Goal: Information Seeking & Learning: Learn about a topic

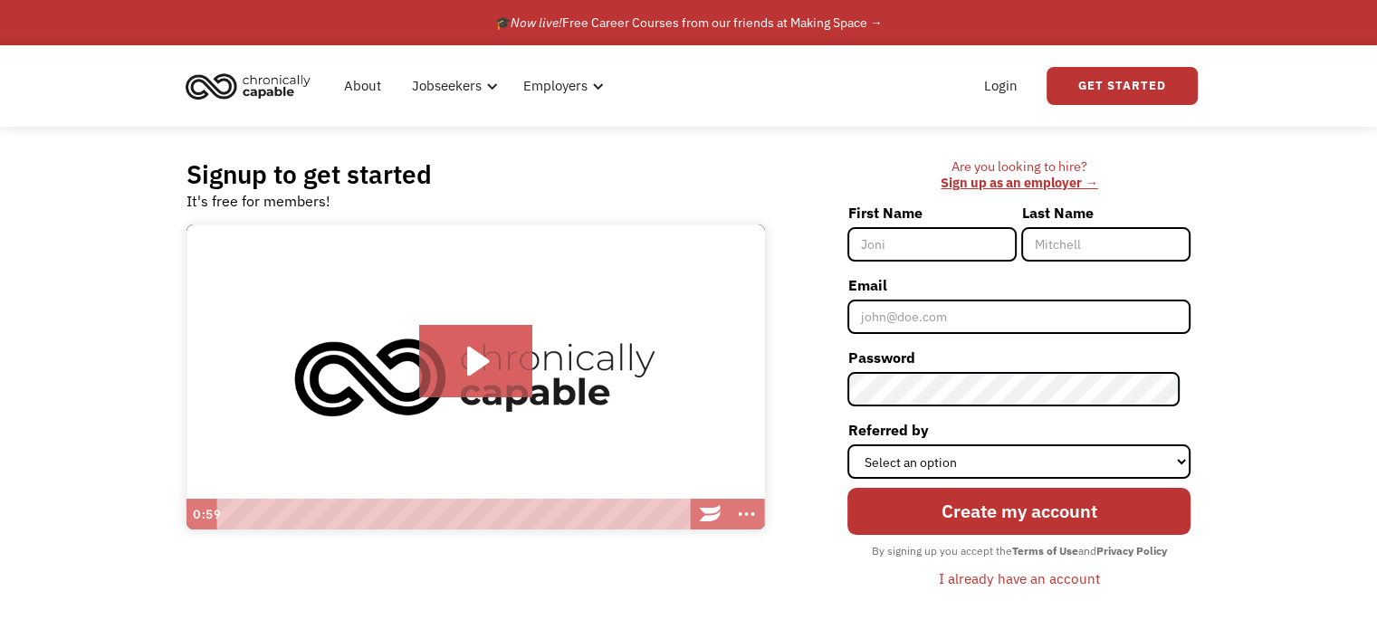
click at [257, 85] on img "home" at bounding box center [248, 86] width 136 height 40
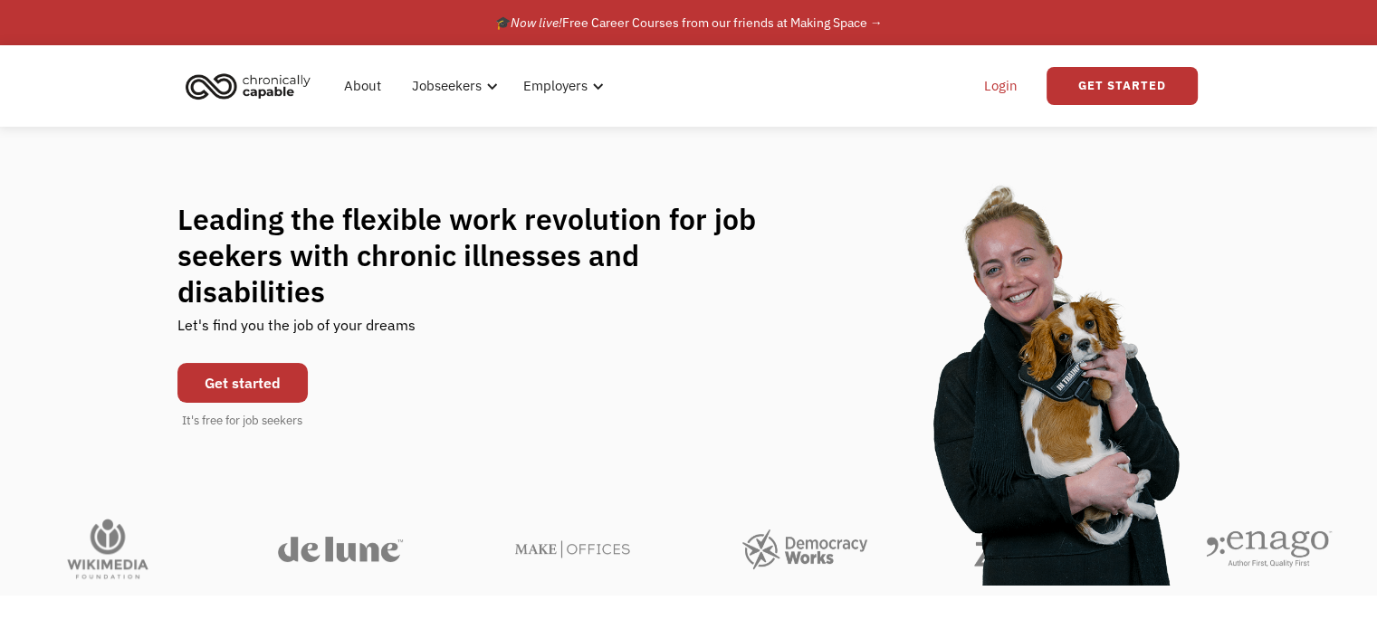
click at [1012, 86] on link "Login" at bounding box center [1000, 86] width 55 height 58
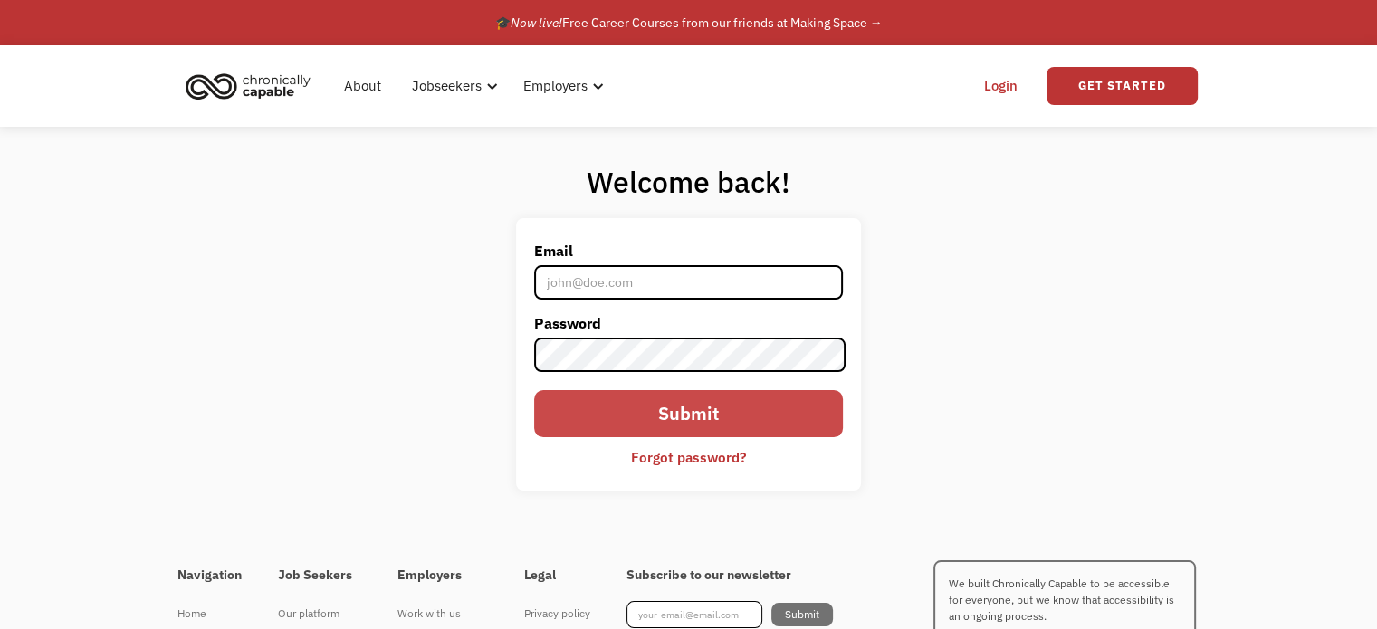
type input "[EMAIL_ADDRESS][DOMAIN_NAME]"
click at [650, 426] on input "Submit" at bounding box center [688, 413] width 308 height 47
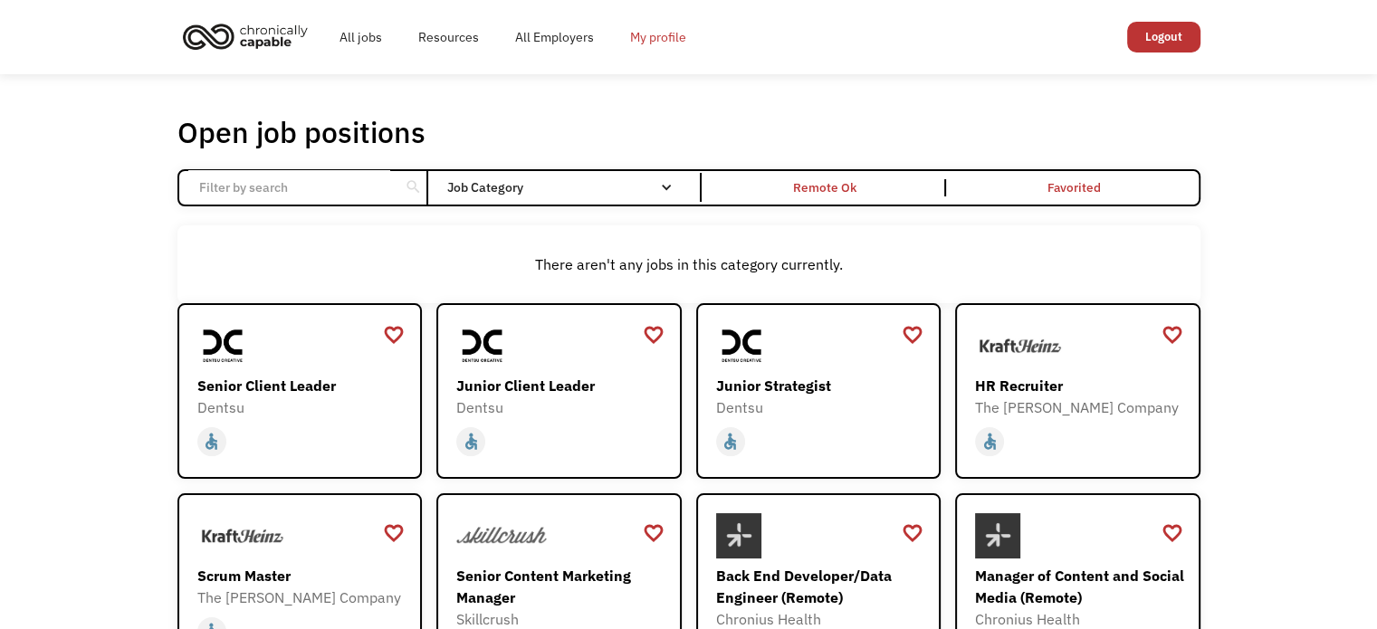
click at [644, 42] on link "My profile" at bounding box center [658, 37] width 92 height 58
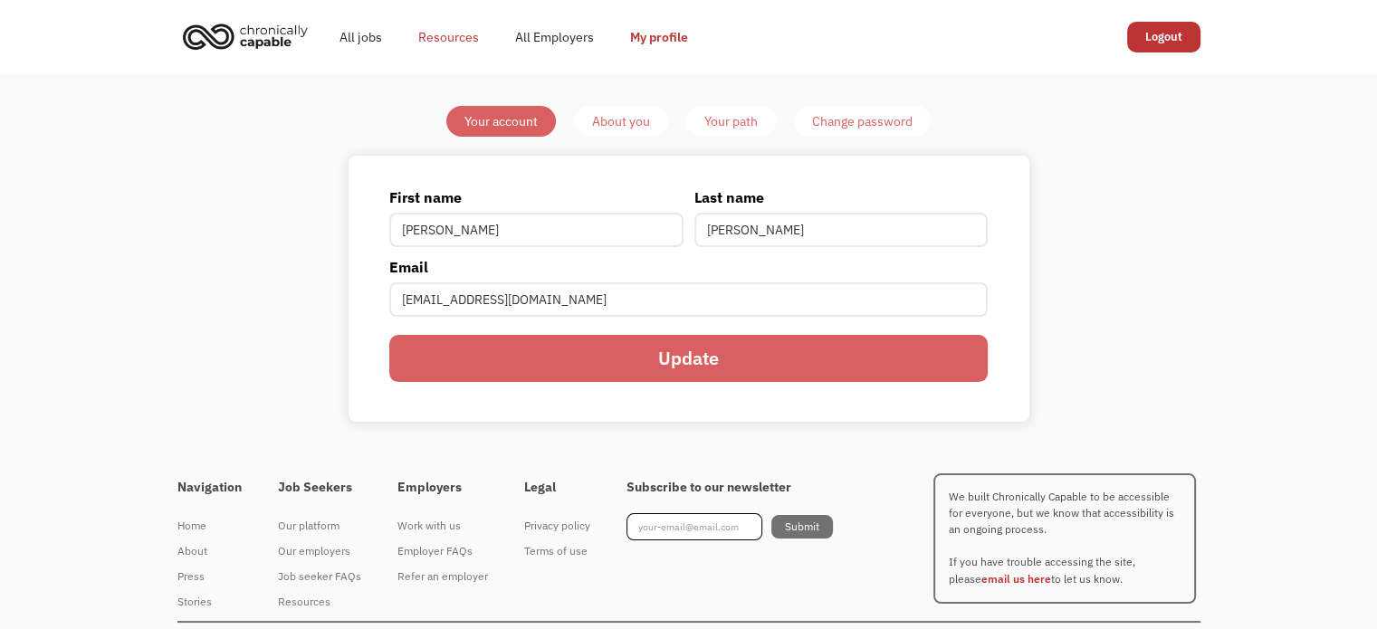
click at [461, 35] on link "Resources" at bounding box center [448, 37] width 97 height 58
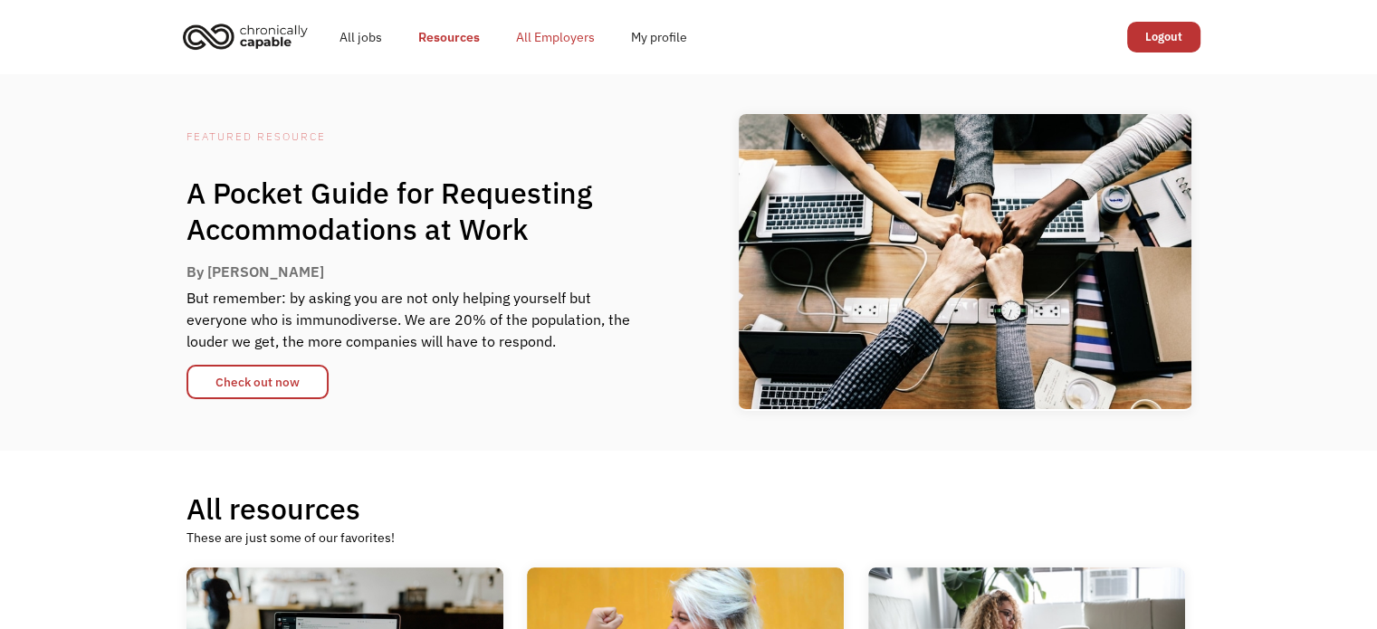
click at [577, 41] on link "All Employers" at bounding box center [555, 37] width 115 height 58
click at [569, 32] on link "All Employers" at bounding box center [555, 37] width 115 height 58
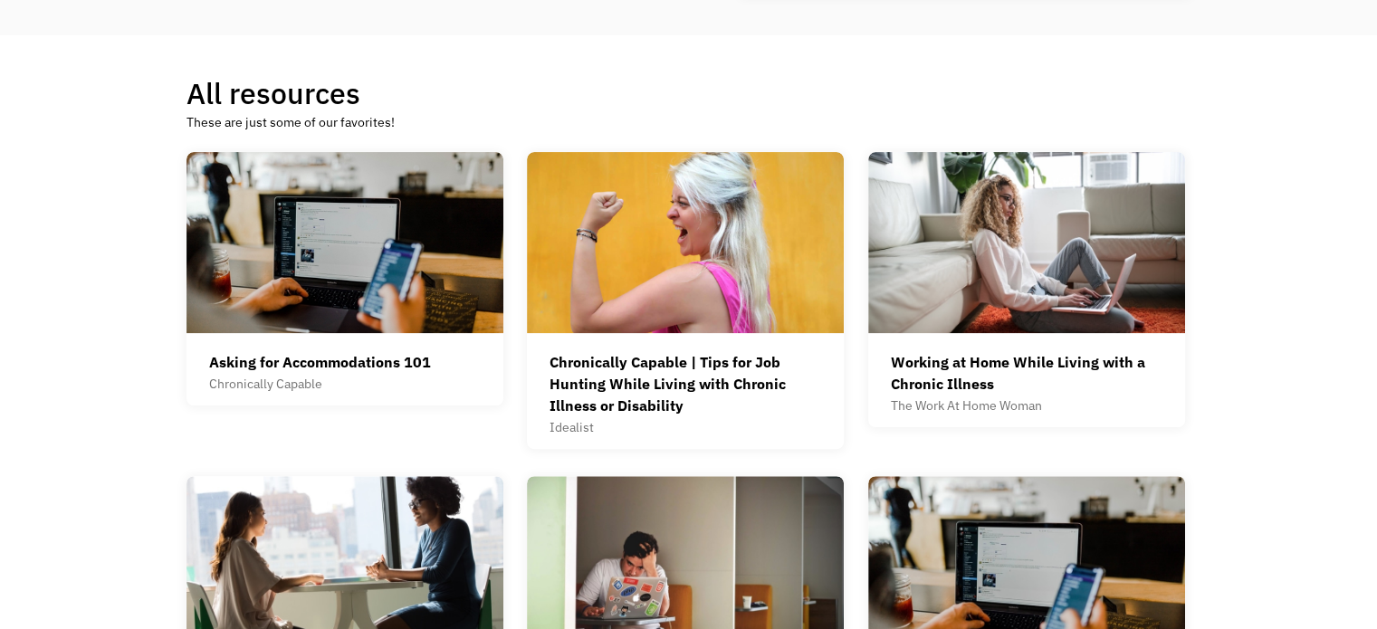
scroll to position [362, 0]
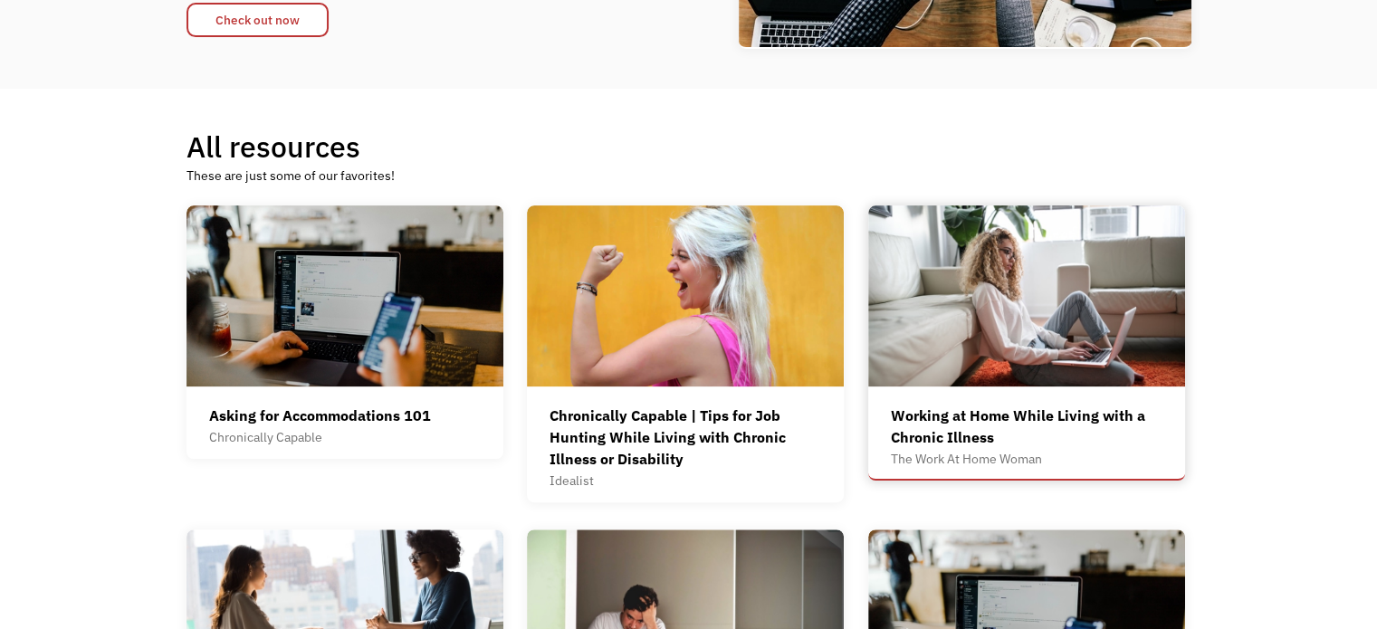
click at [1054, 329] on img at bounding box center [1026, 296] width 317 height 181
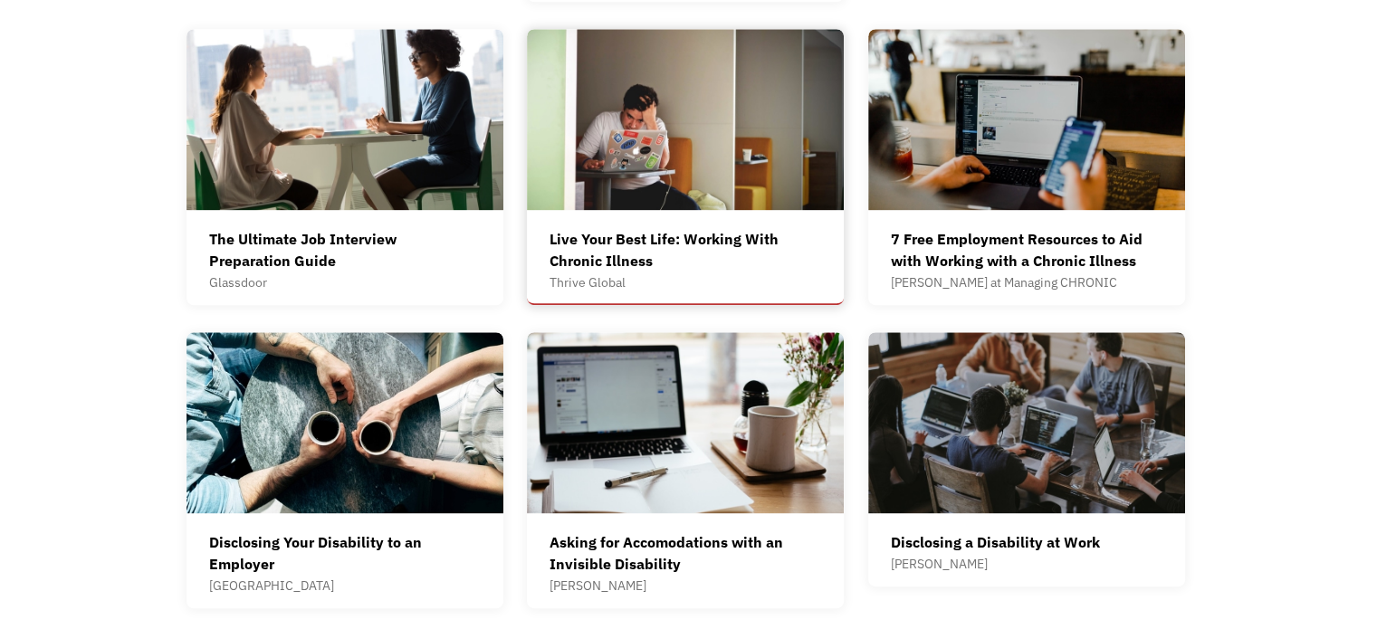
scroll to position [1171, 0]
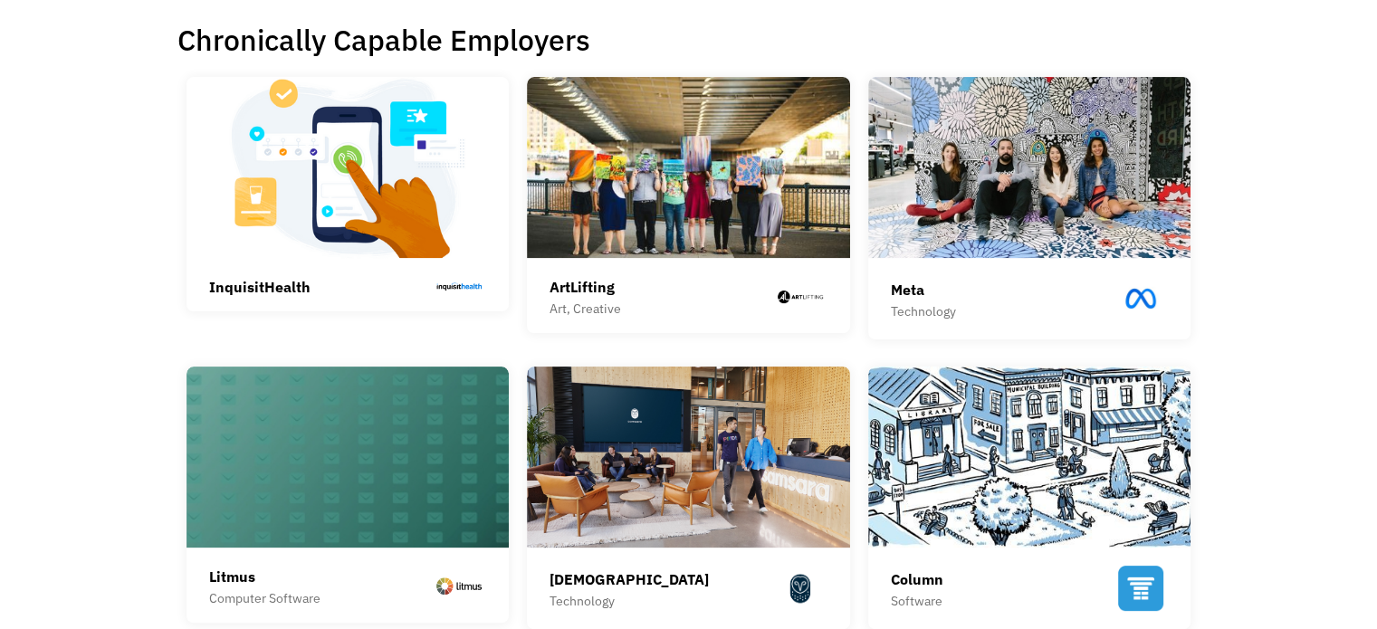
scroll to position [453, 0]
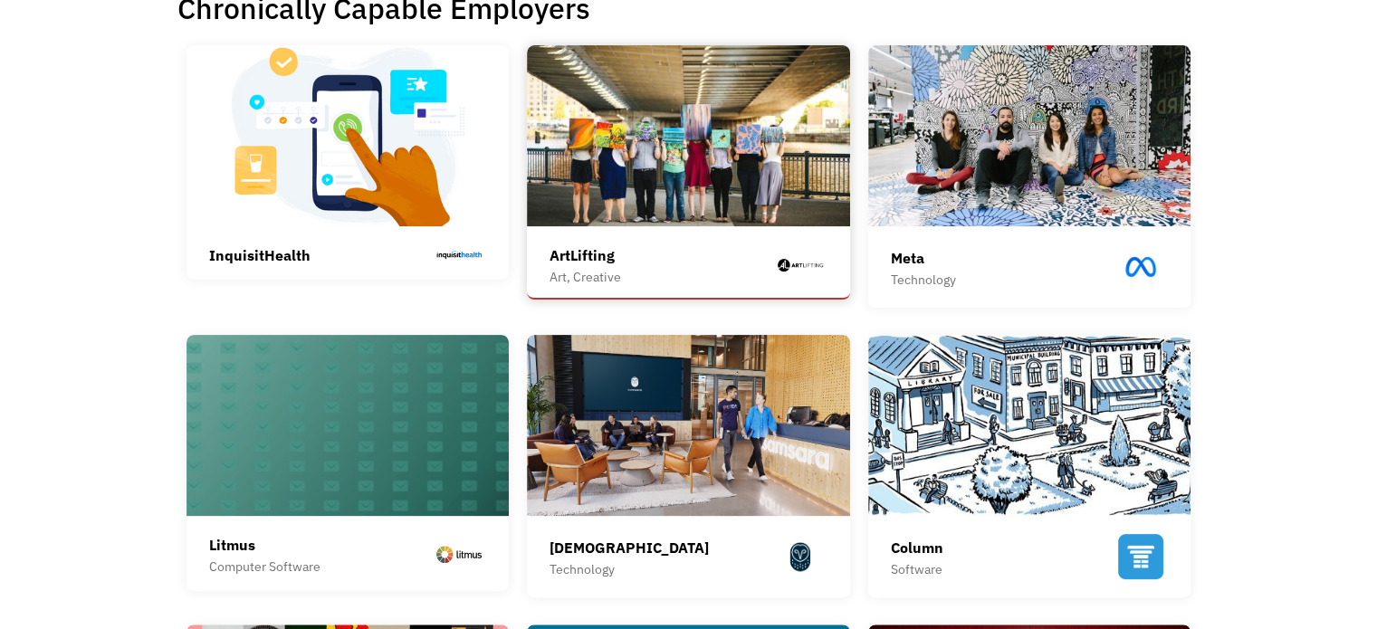
click at [650, 203] on img at bounding box center [688, 135] width 323 height 181
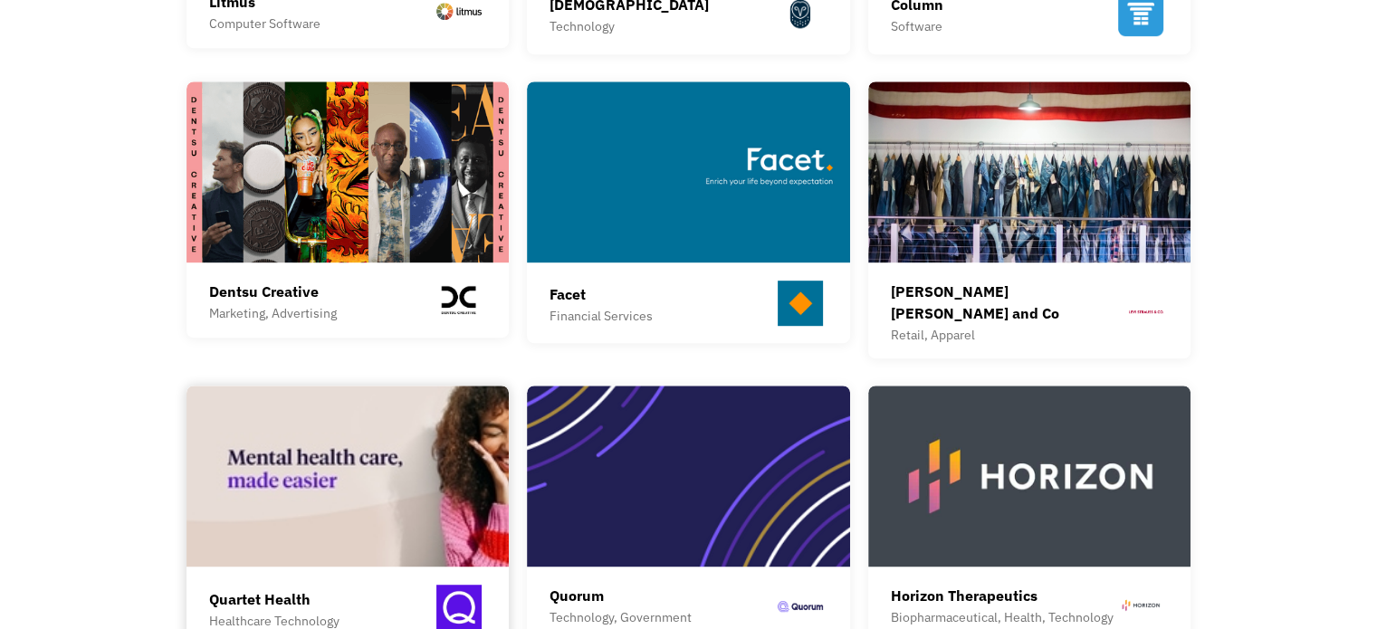
scroll to position [1358, 0]
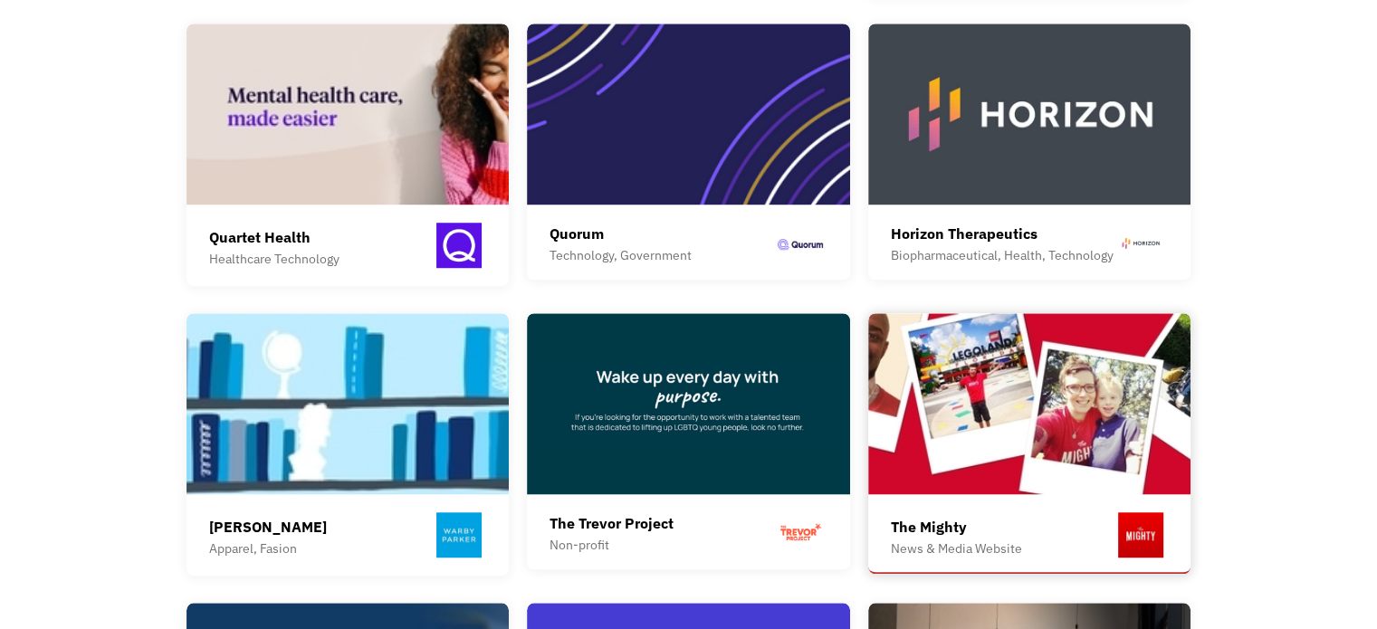
click at [989, 406] on img at bounding box center [1029, 403] width 323 height 181
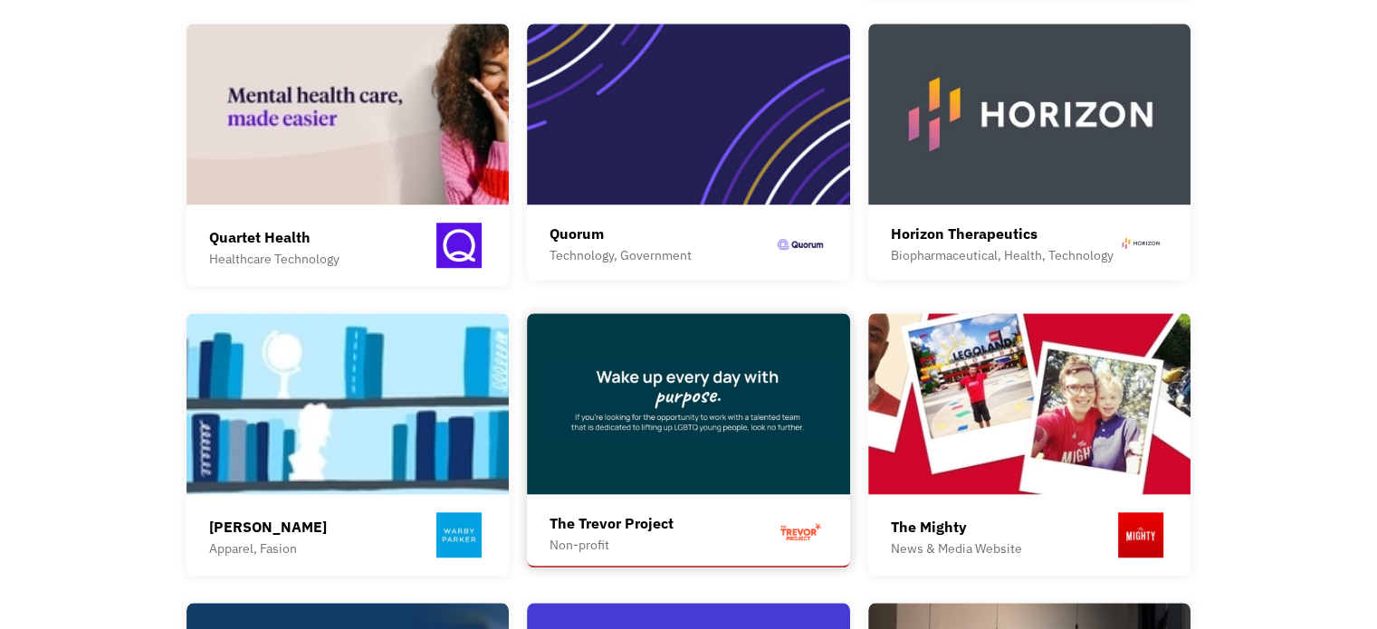
click at [732, 355] on img at bounding box center [688, 403] width 323 height 181
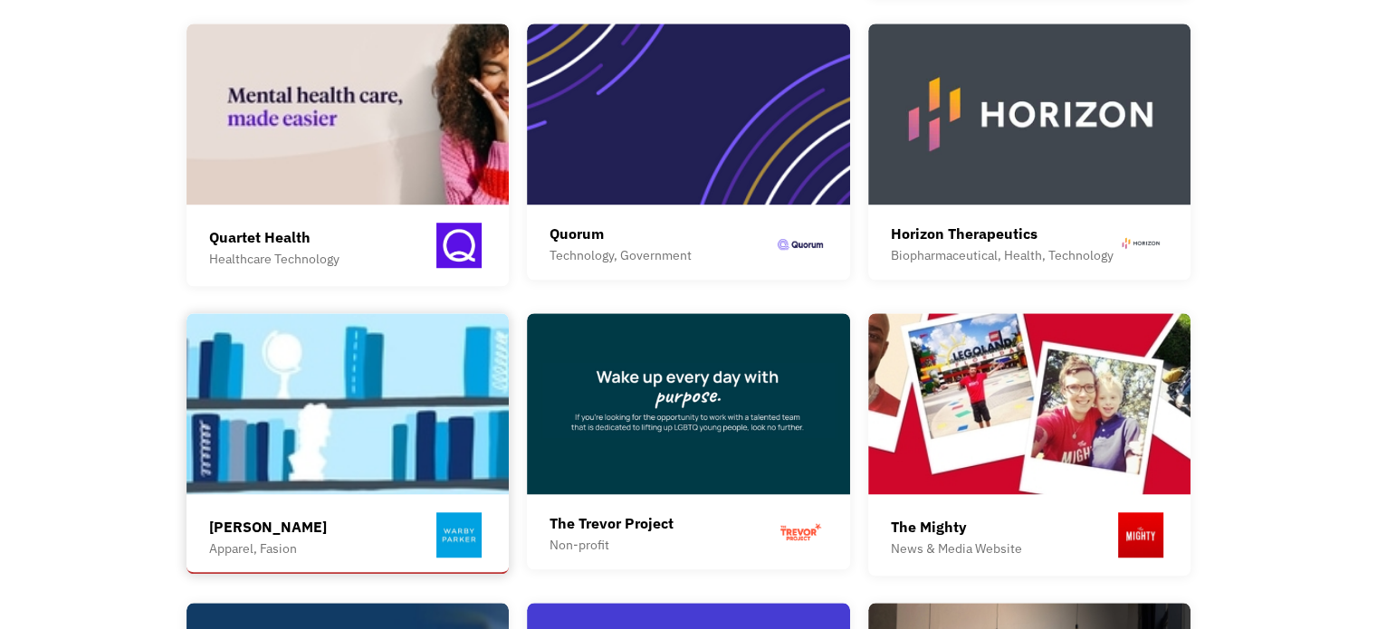
click at [368, 438] on img at bounding box center [348, 403] width 323 height 181
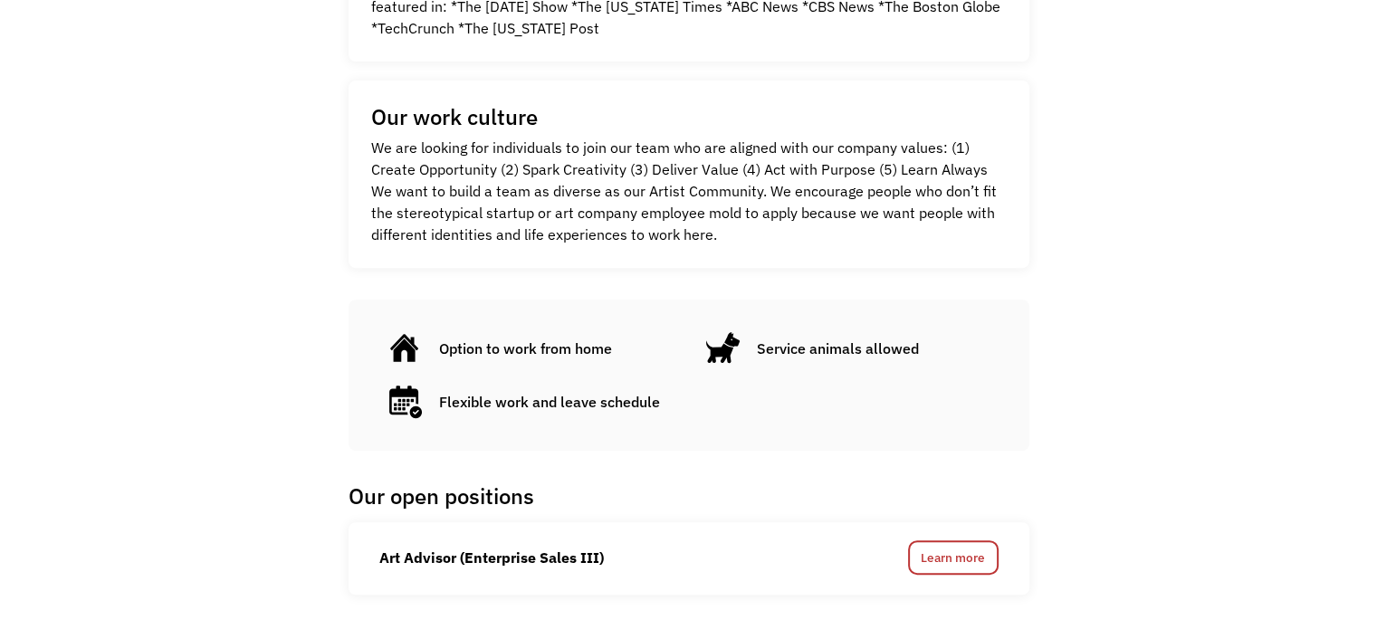
scroll to position [905, 0]
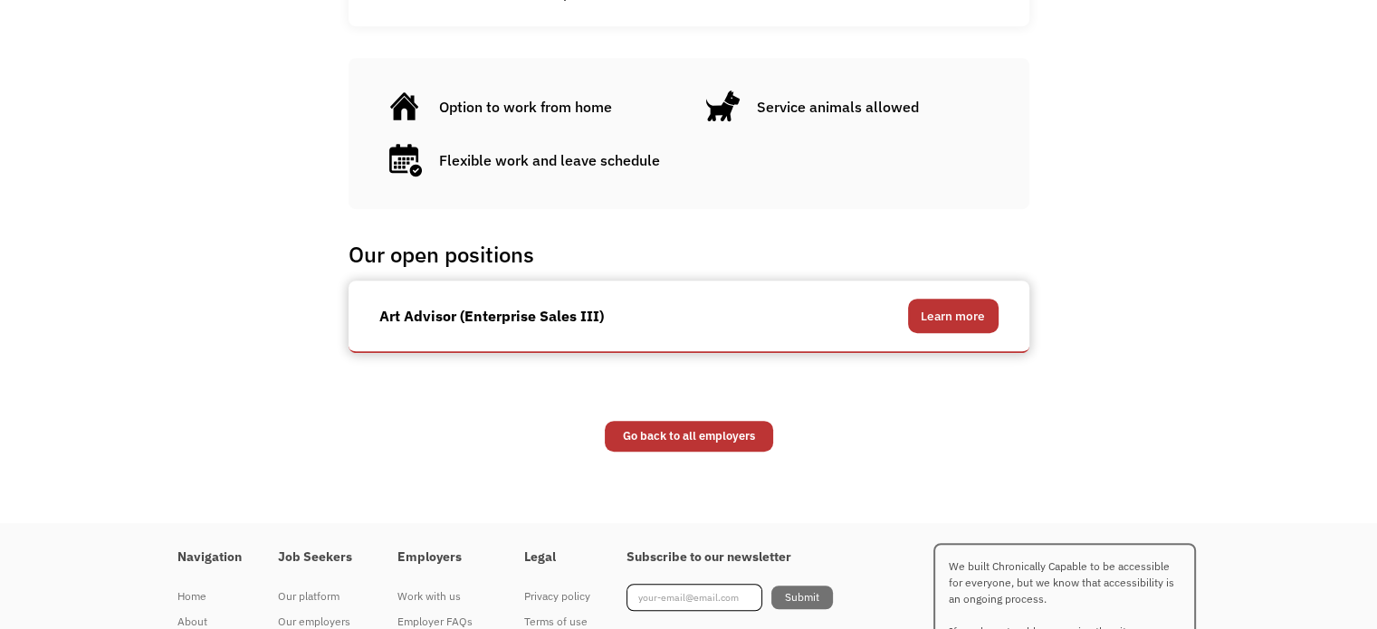
click at [985, 322] on link "Learn more" at bounding box center [953, 316] width 91 height 34
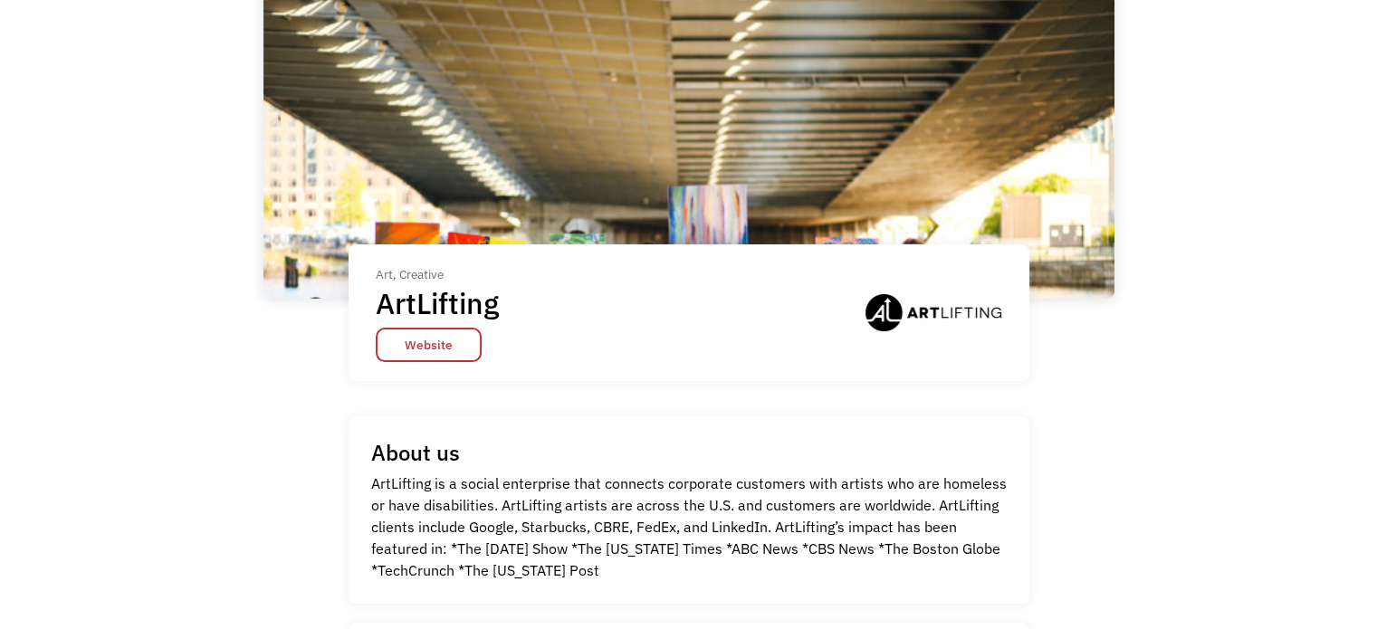
scroll to position [0, 0]
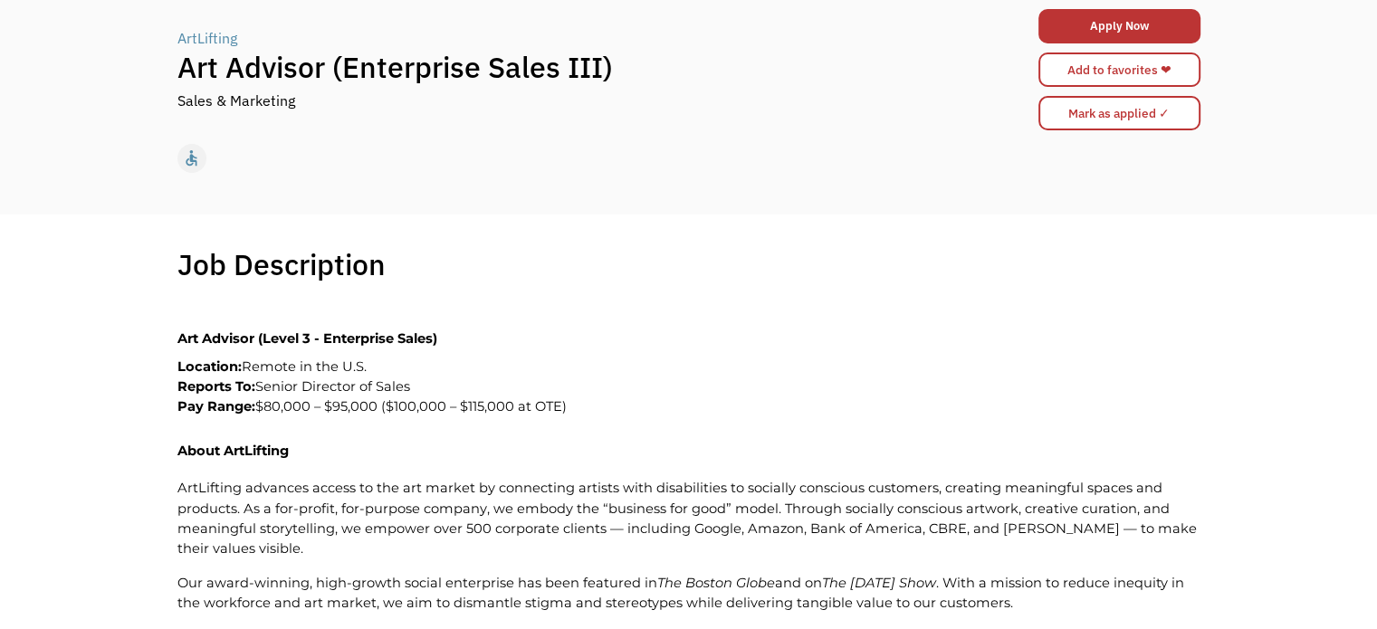
scroll to position [181, 0]
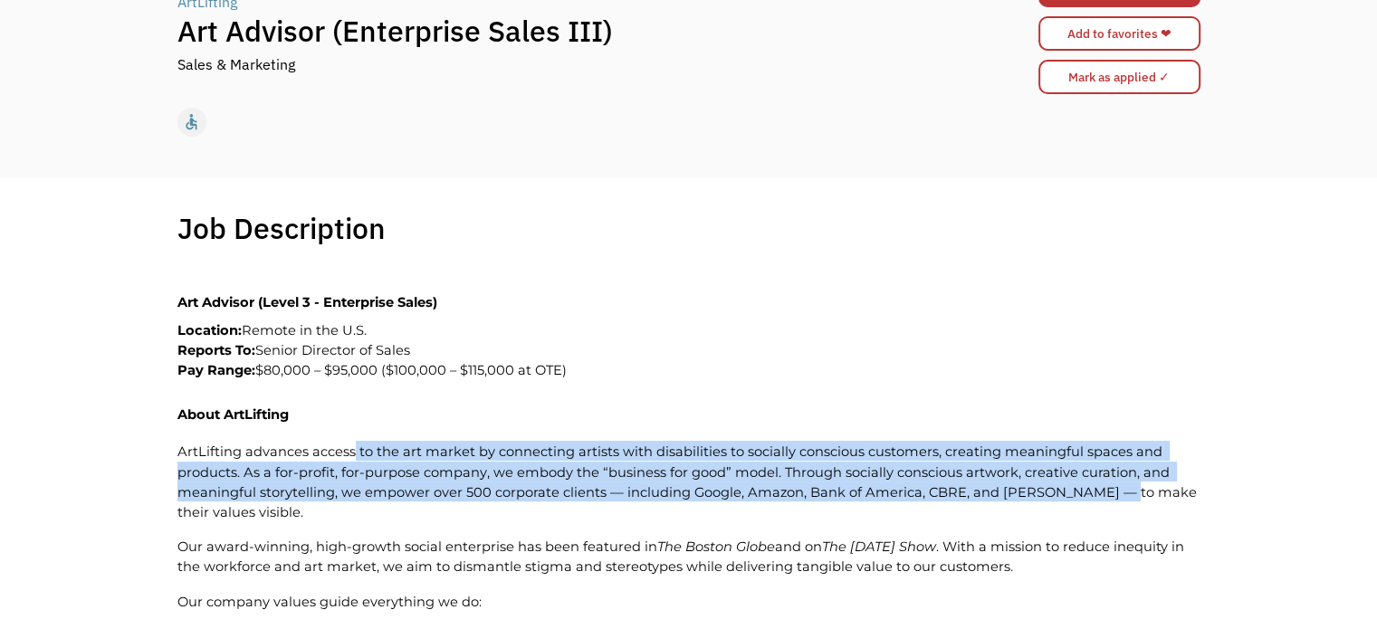
drag, startPoint x: 351, startPoint y: 441, endPoint x: 1032, endPoint y: 493, distance: 682.9
click at [1109, 493] on span "ArtLifting advances access to the art market by connecting artists with disabil…" at bounding box center [688, 482] width 1023 height 77
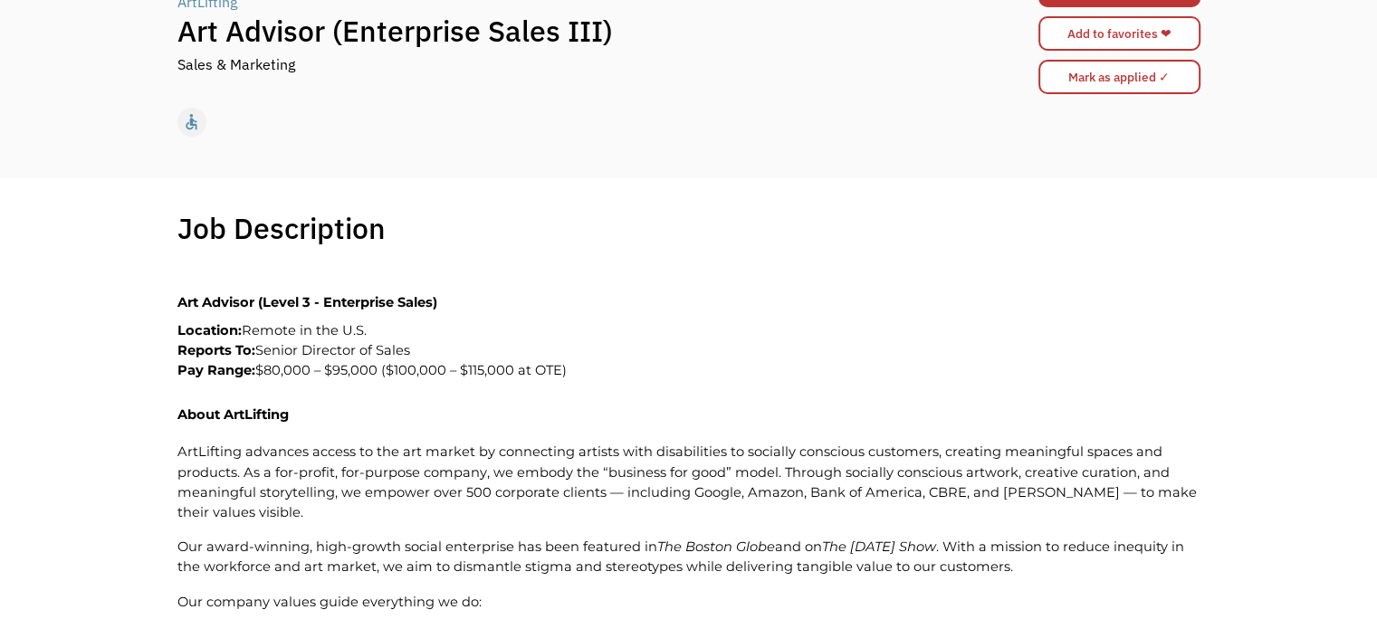
click at [602, 503] on p "ArtLifting advances access to the art market by connecting artists with disabil…" at bounding box center [688, 481] width 1023 height 81
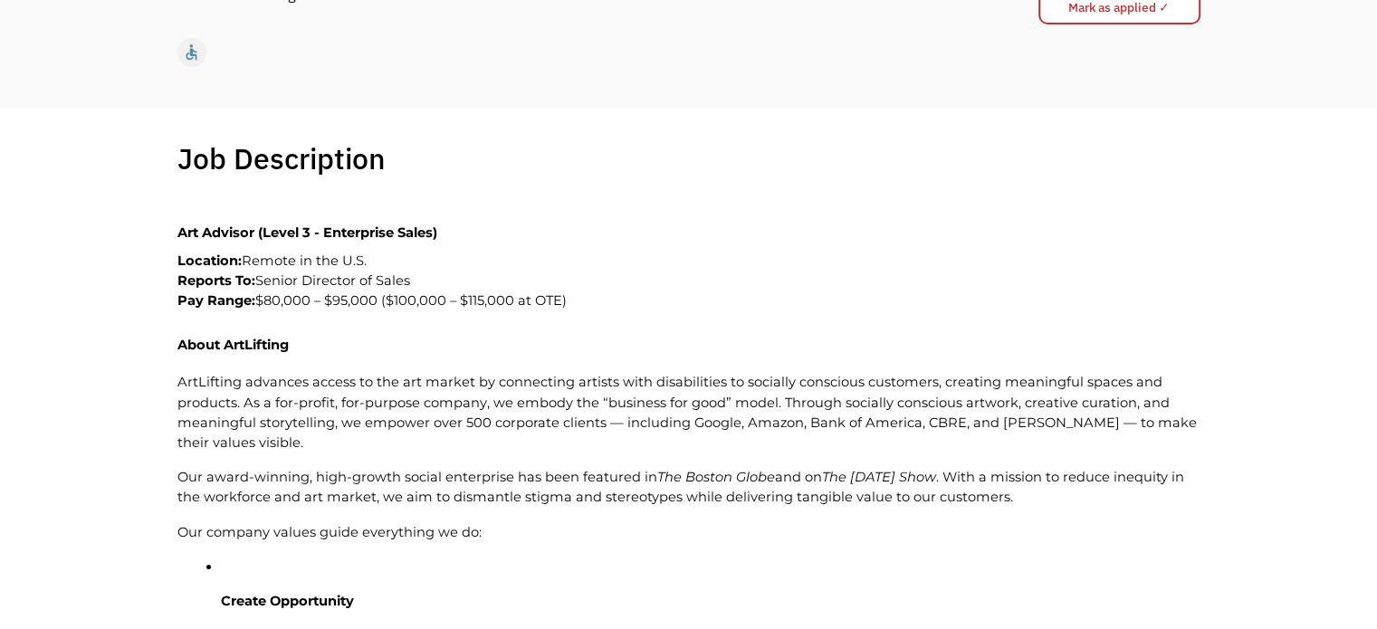
scroll to position [272, 0]
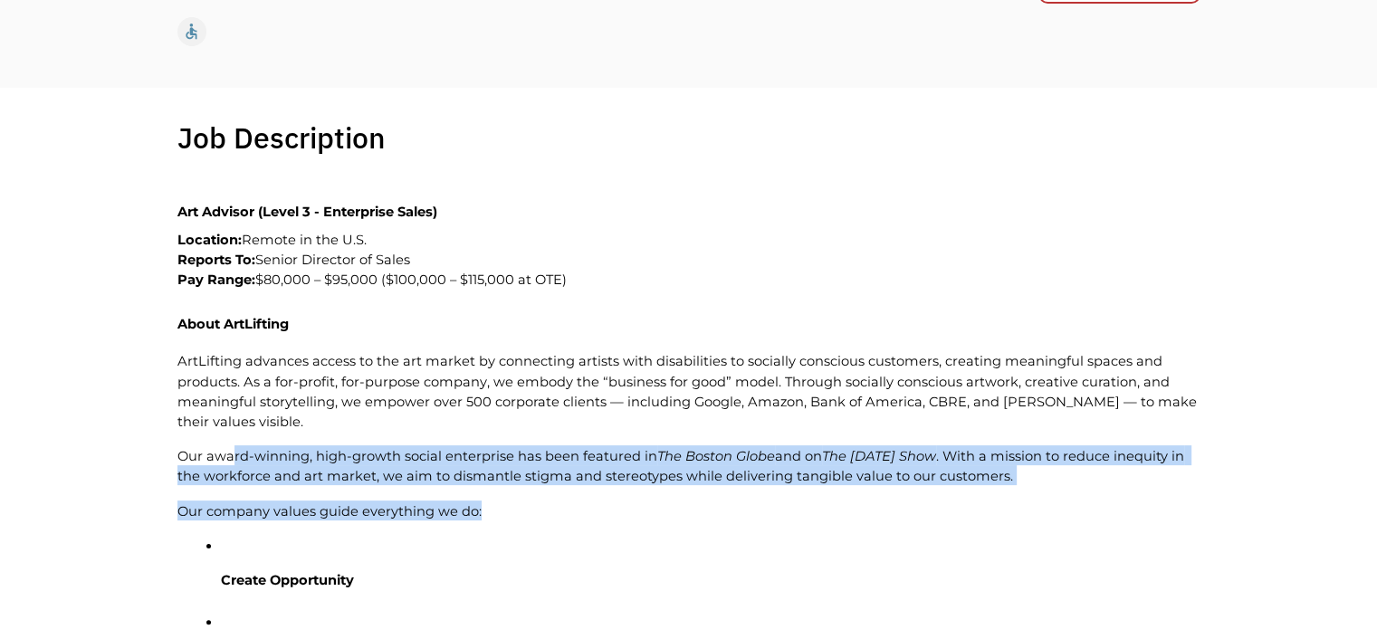
drag, startPoint x: 233, startPoint y: 451, endPoint x: 677, endPoint y: 512, distance: 448.7
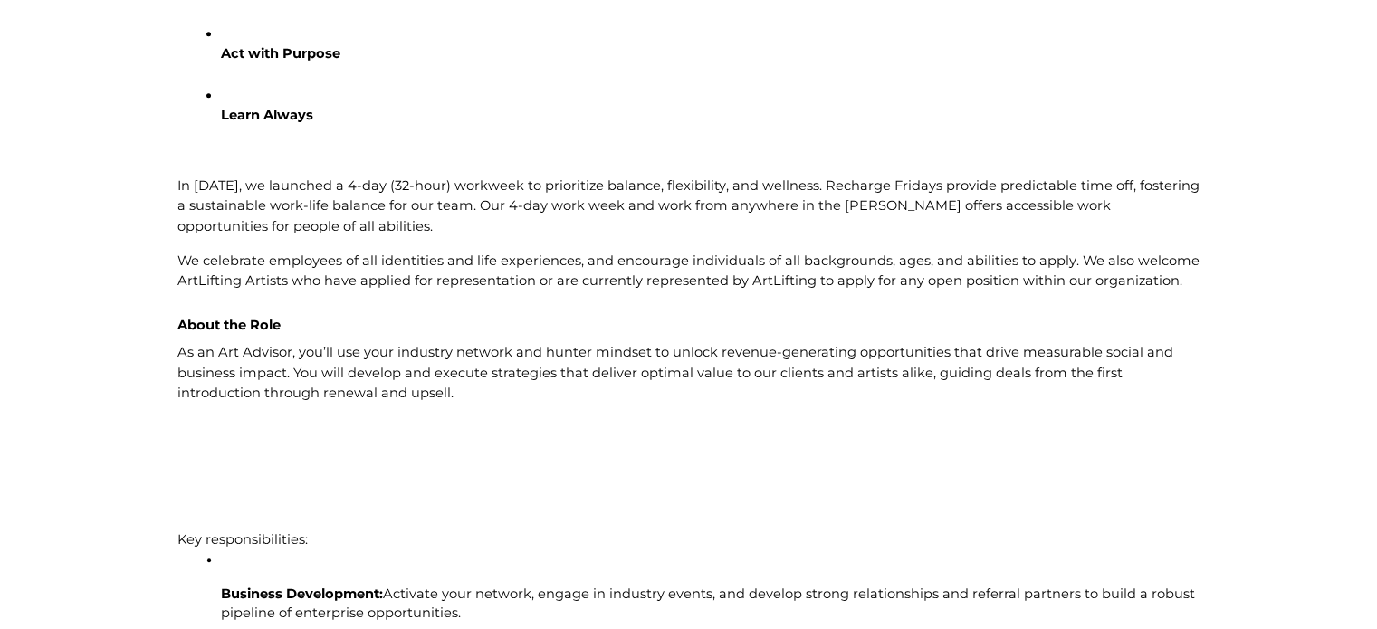
scroll to position [996, 0]
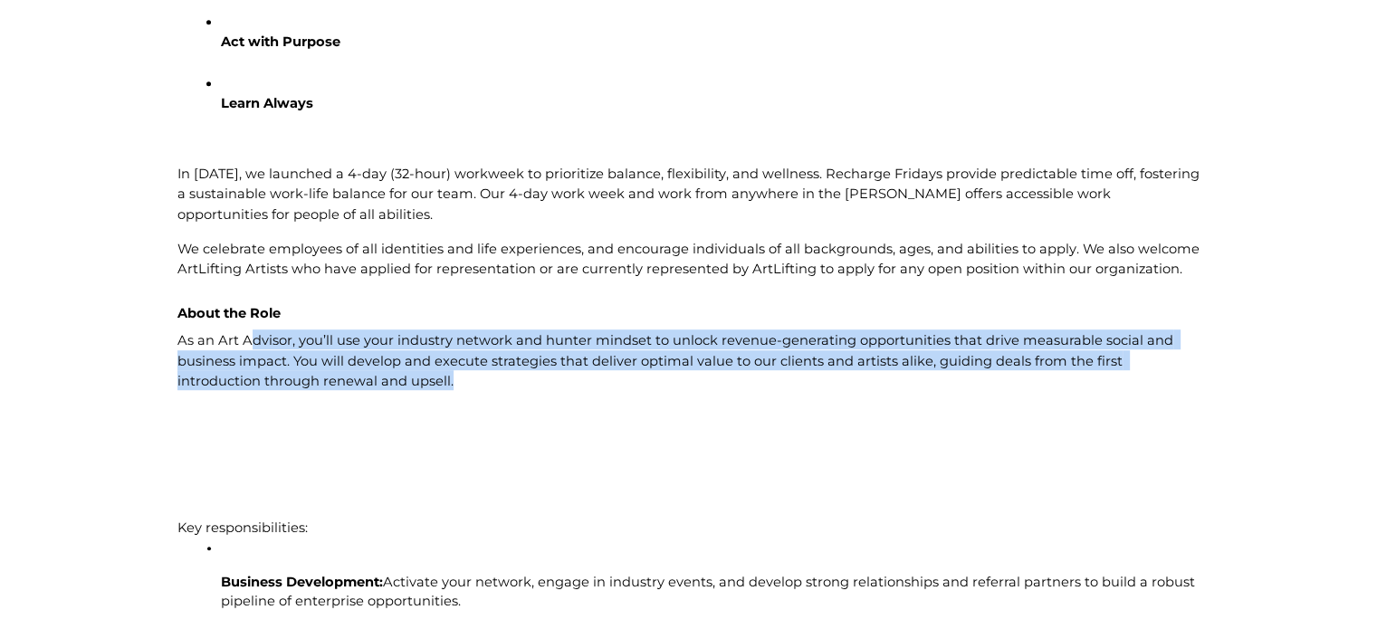
drag, startPoint x: 247, startPoint y: 340, endPoint x: 973, endPoint y: 425, distance: 731.1
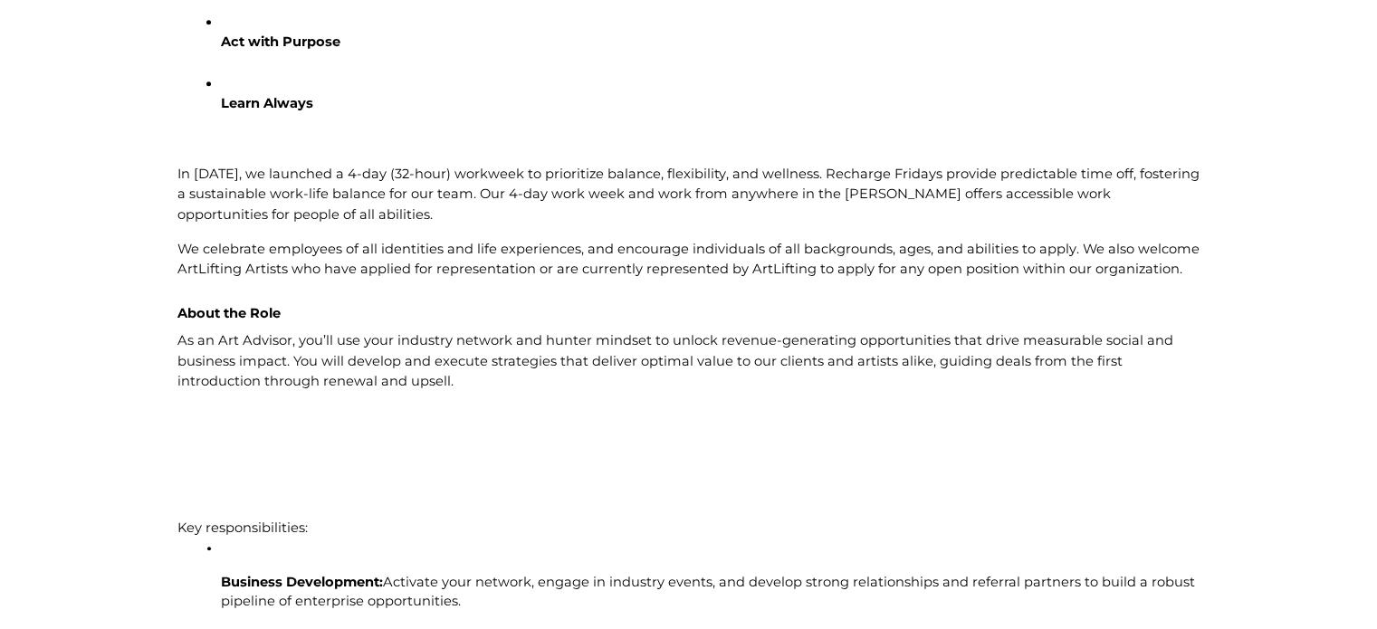
click at [887, 444] on p at bounding box center [688, 444] width 1023 height 109
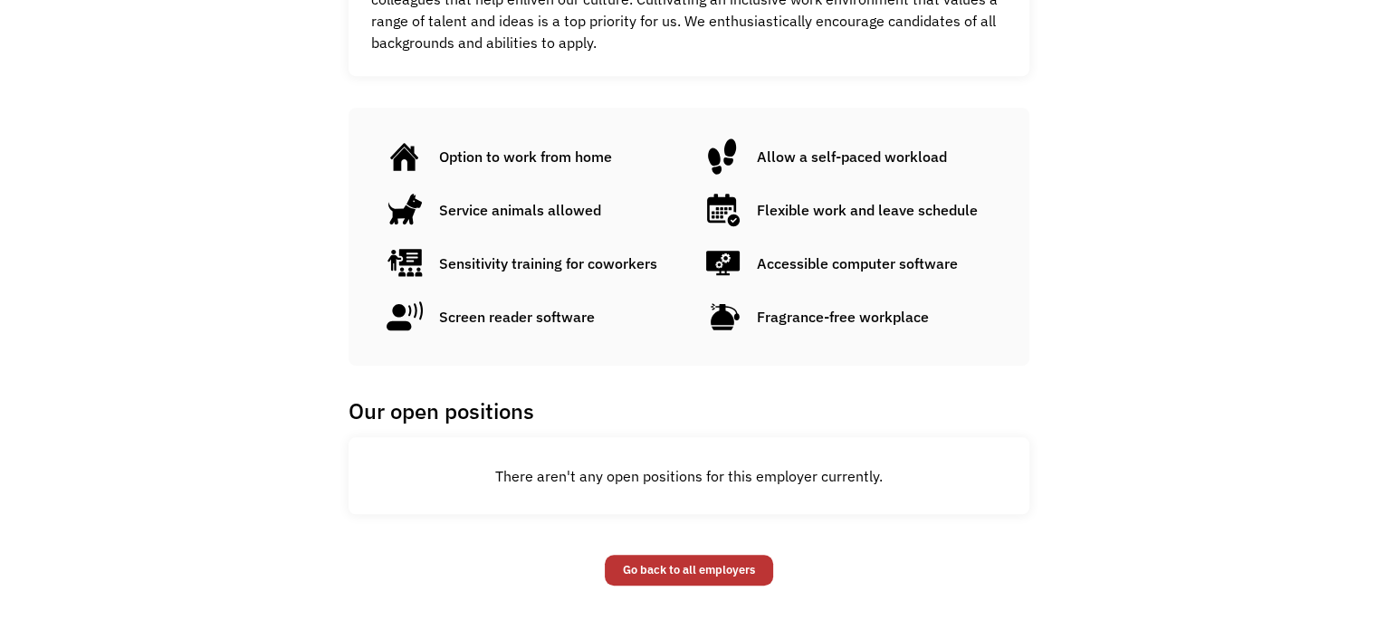
scroll to position [1012, 0]
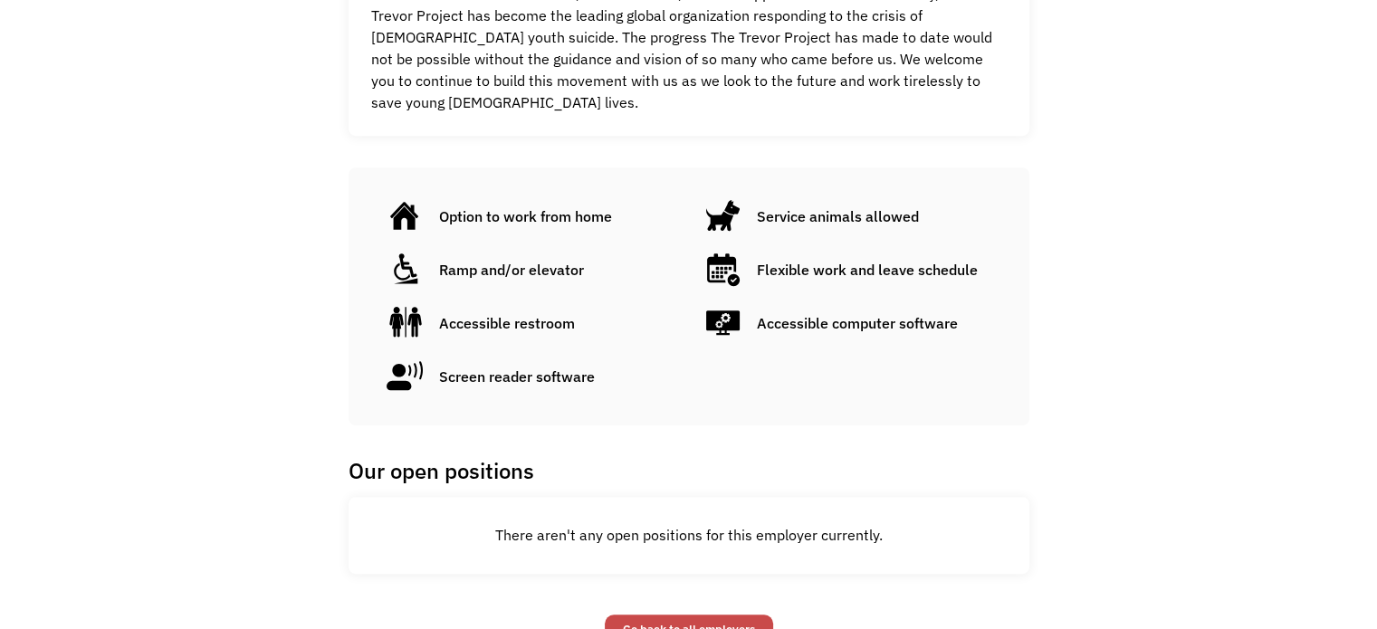
scroll to position [1141, 0]
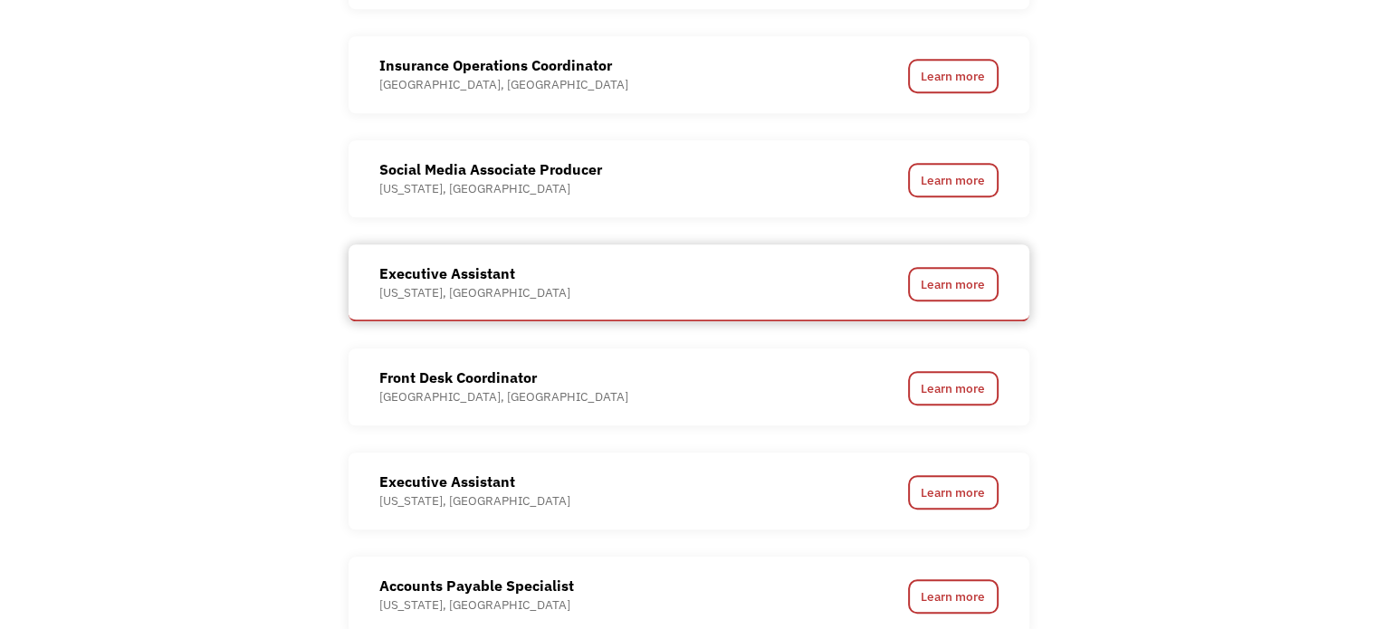
scroll to position [1630, 0]
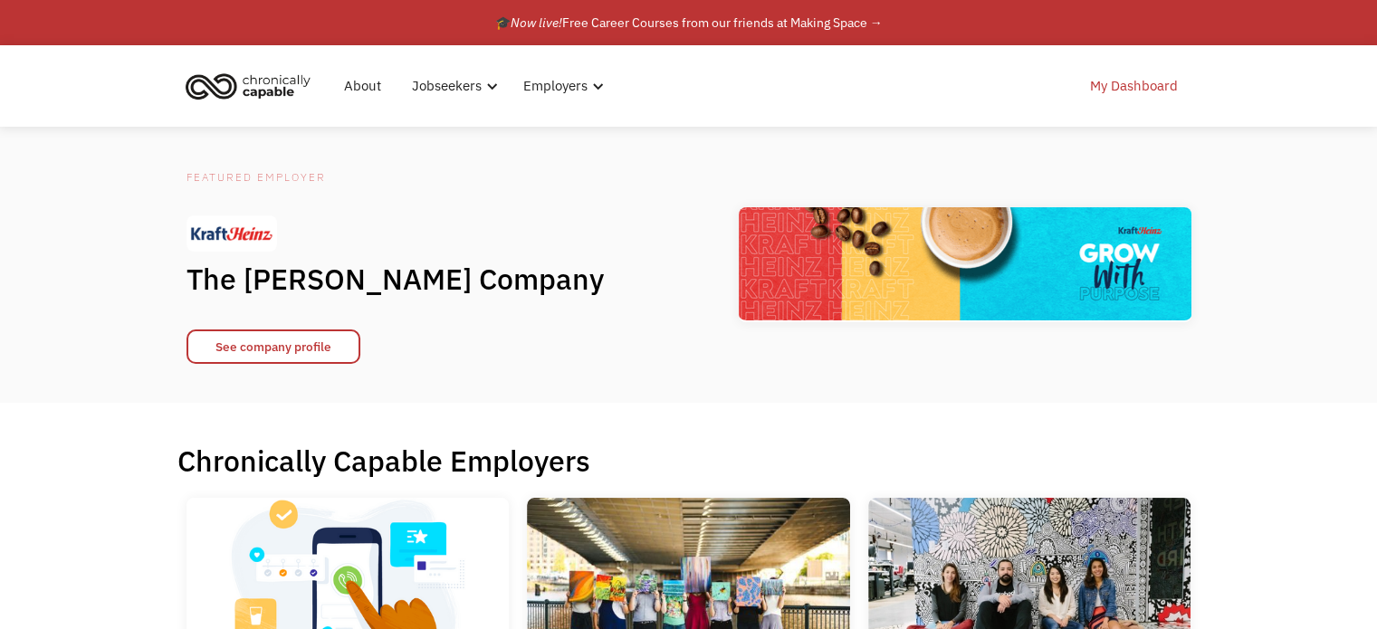
click at [1134, 96] on link "My Dashboard" at bounding box center [1134, 86] width 110 height 58
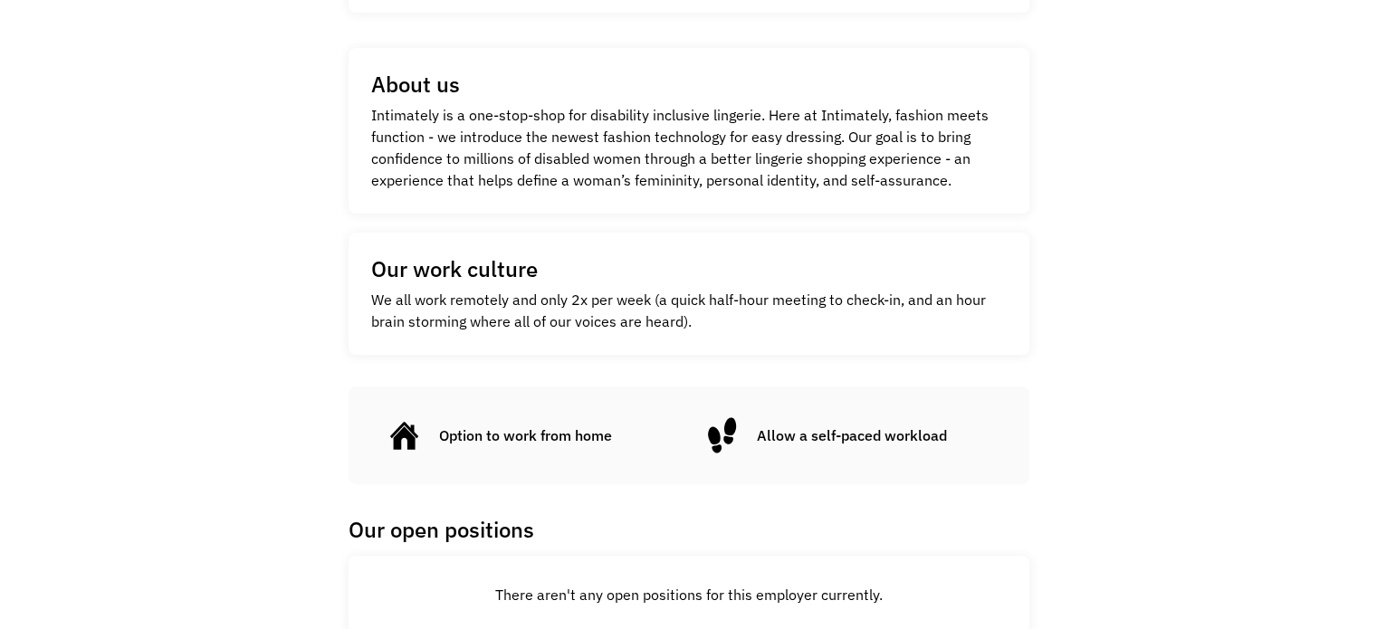
scroll to position [346, 0]
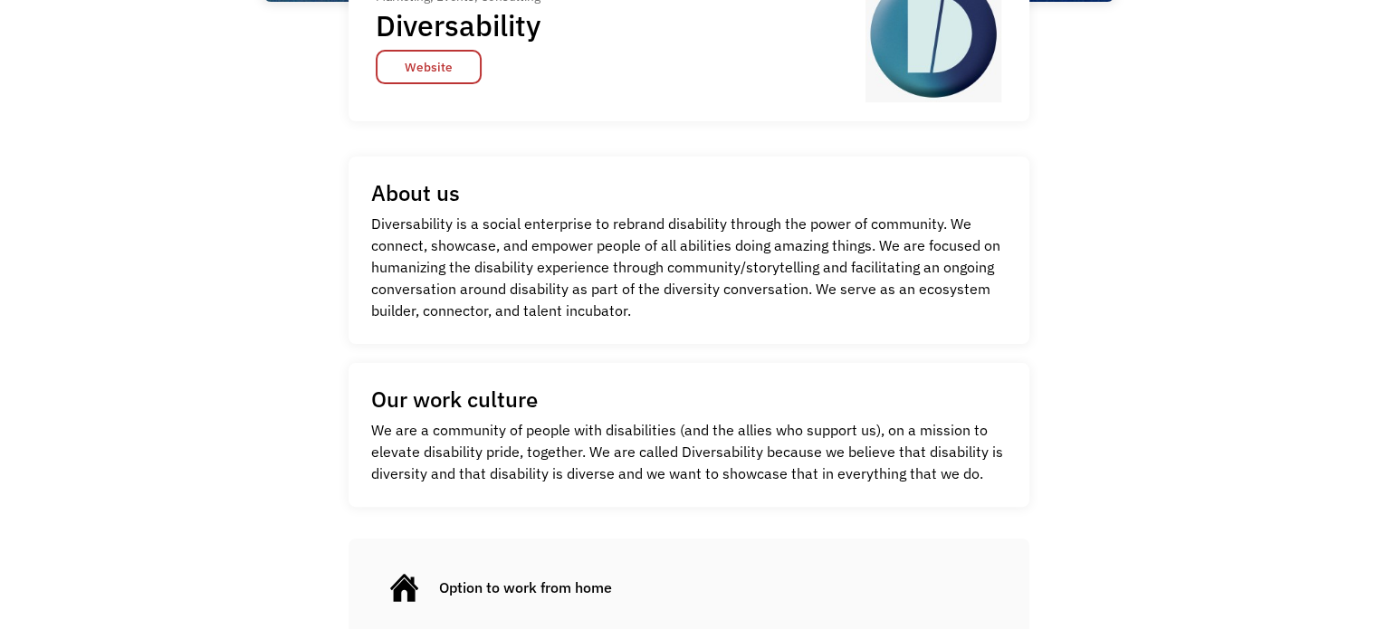
scroll to position [634, 0]
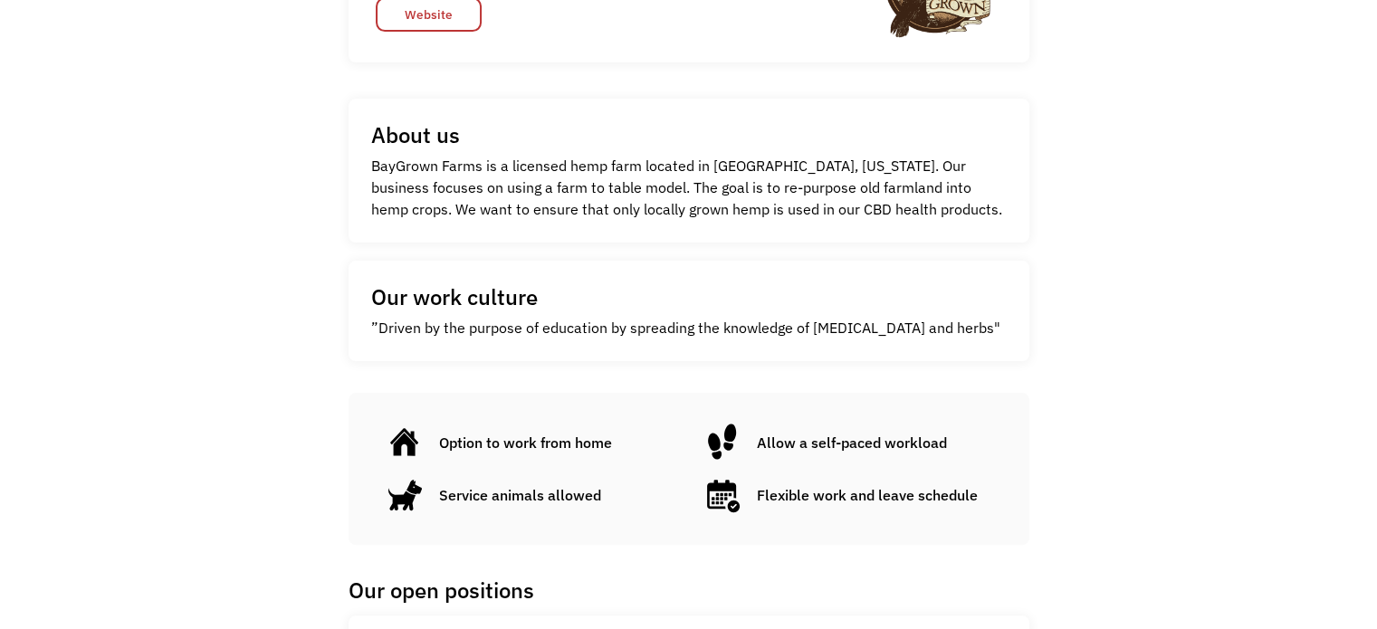
scroll to position [453, 0]
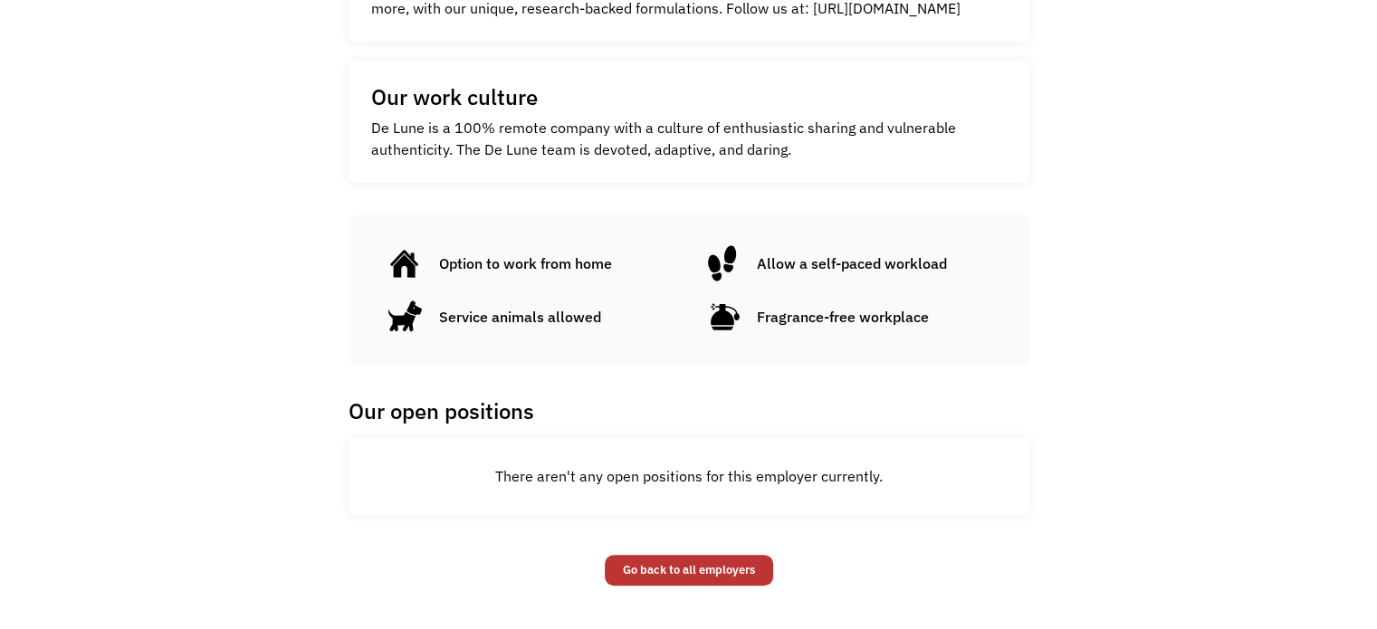
scroll to position [377, 0]
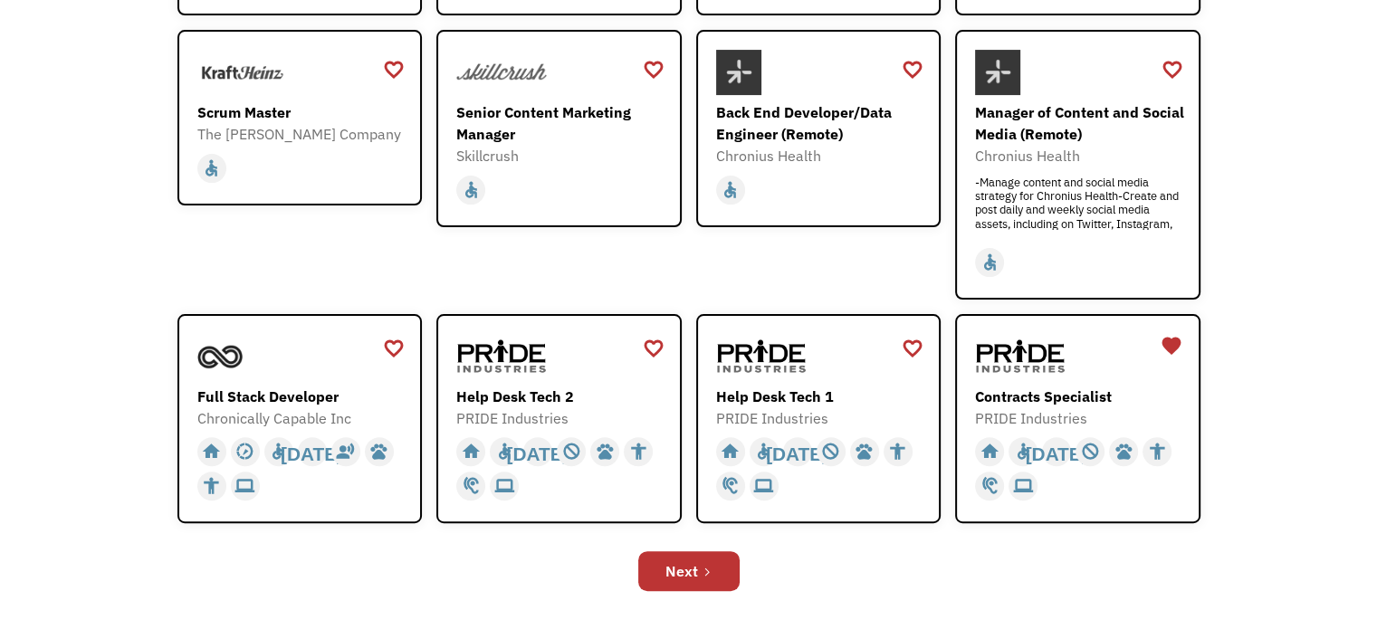
scroll to position [634, 0]
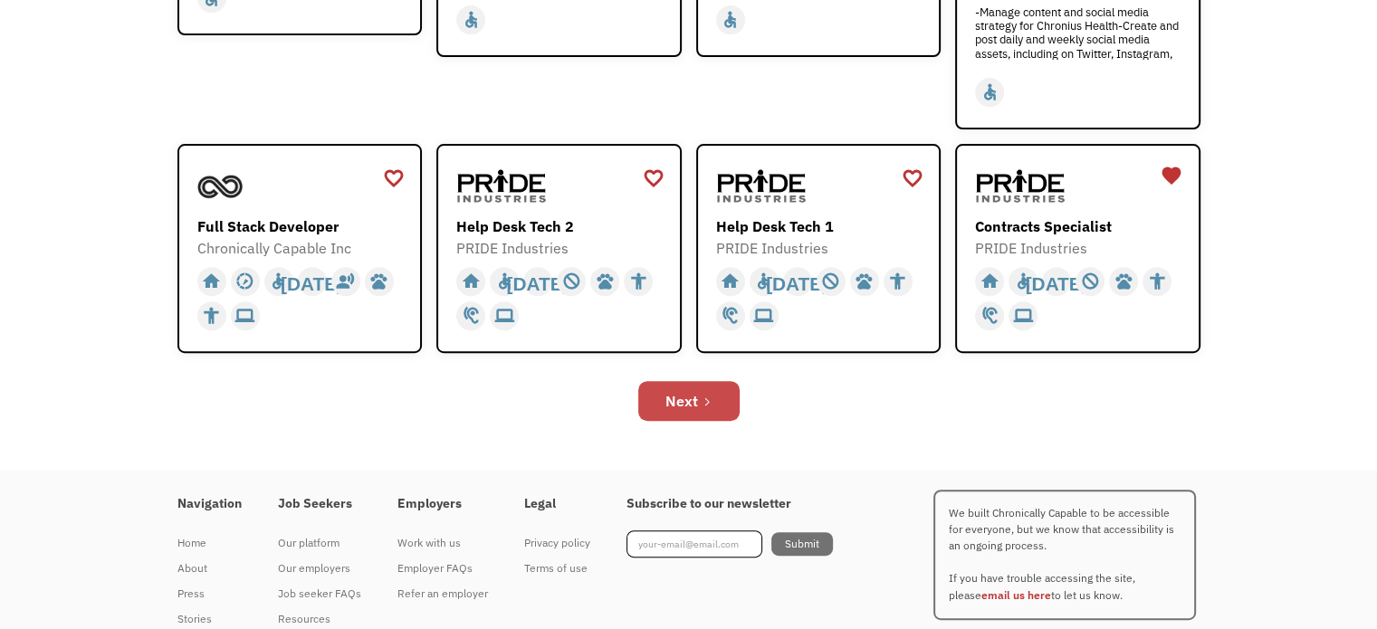
click at [689, 399] on div "Next" at bounding box center [682, 401] width 33 height 22
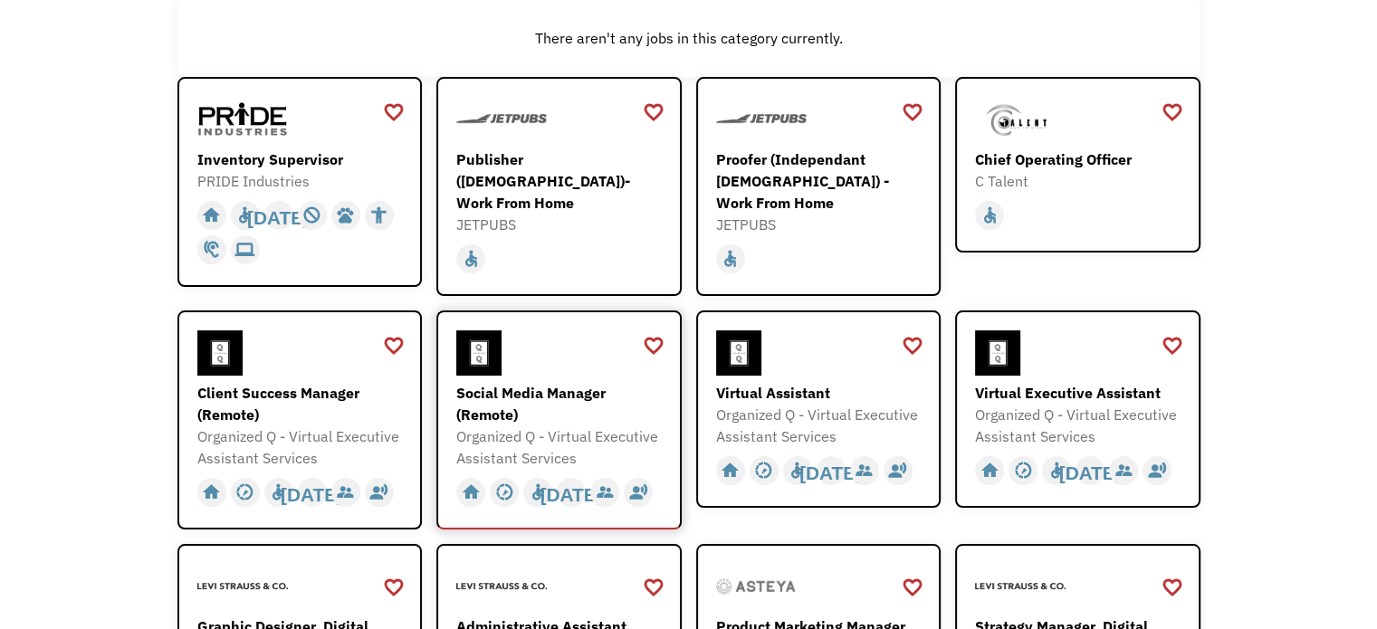
scroll to position [272, 0]
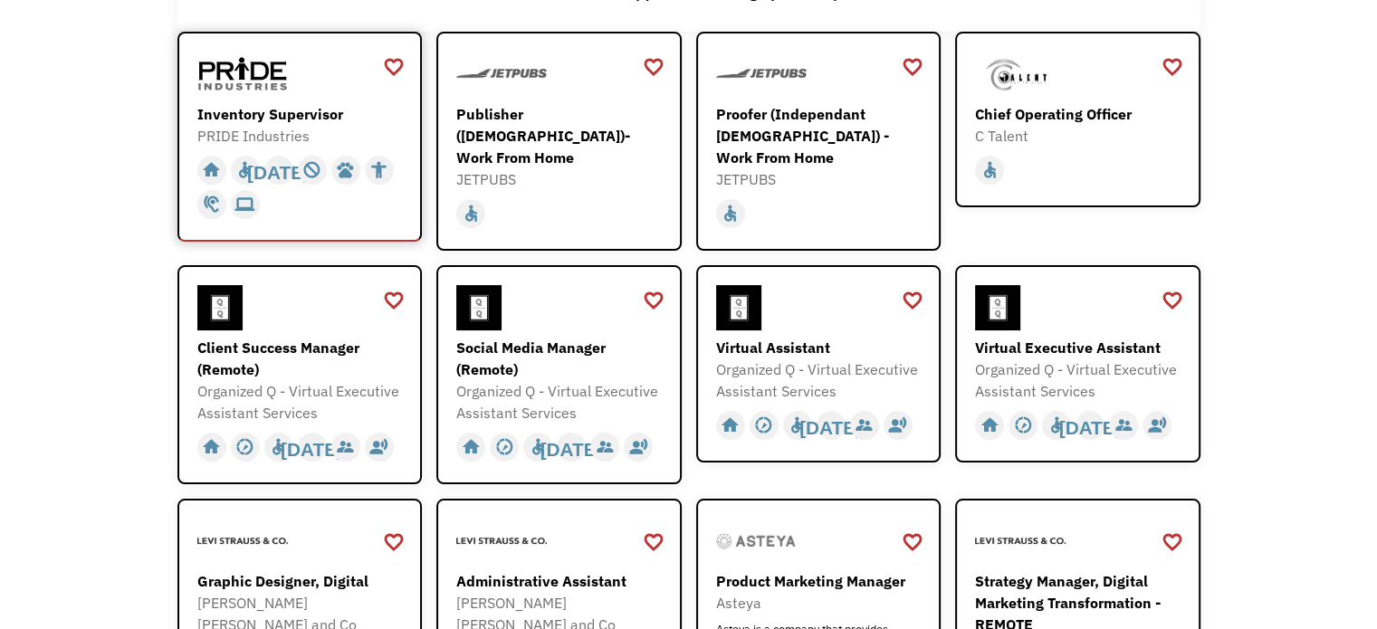
click at [312, 118] on div "Inventory Supervisor" at bounding box center [302, 114] width 210 height 22
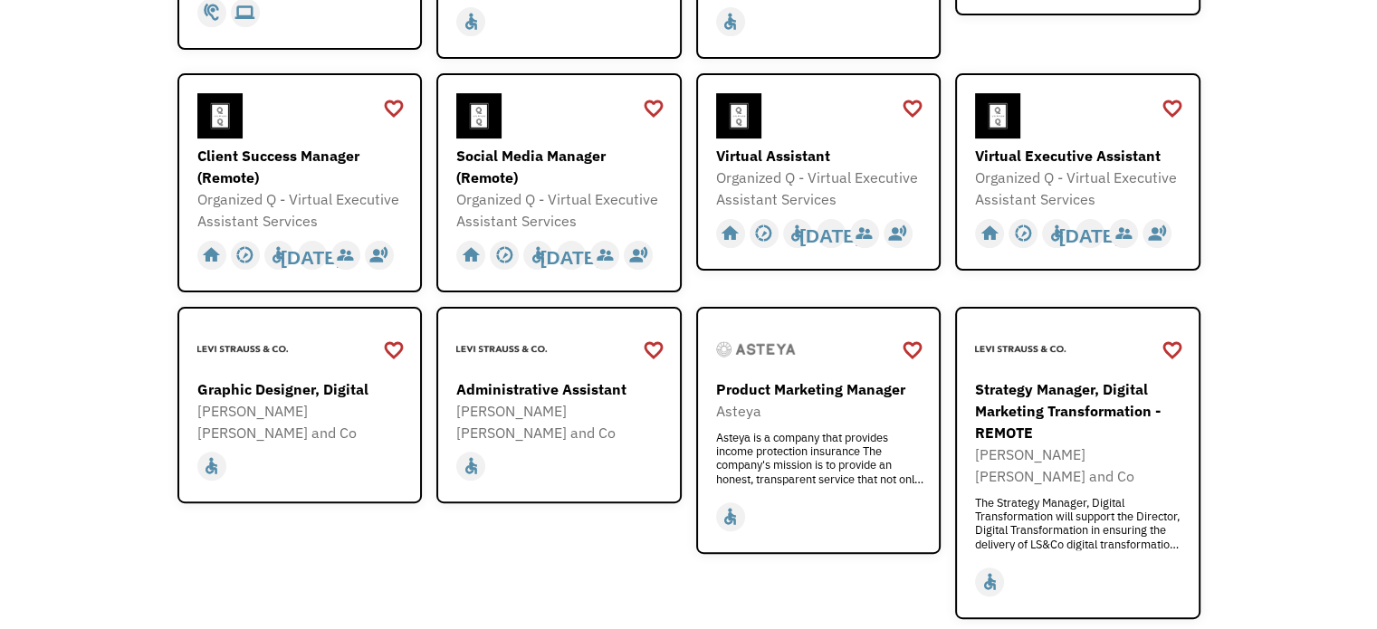
scroll to position [543, 0]
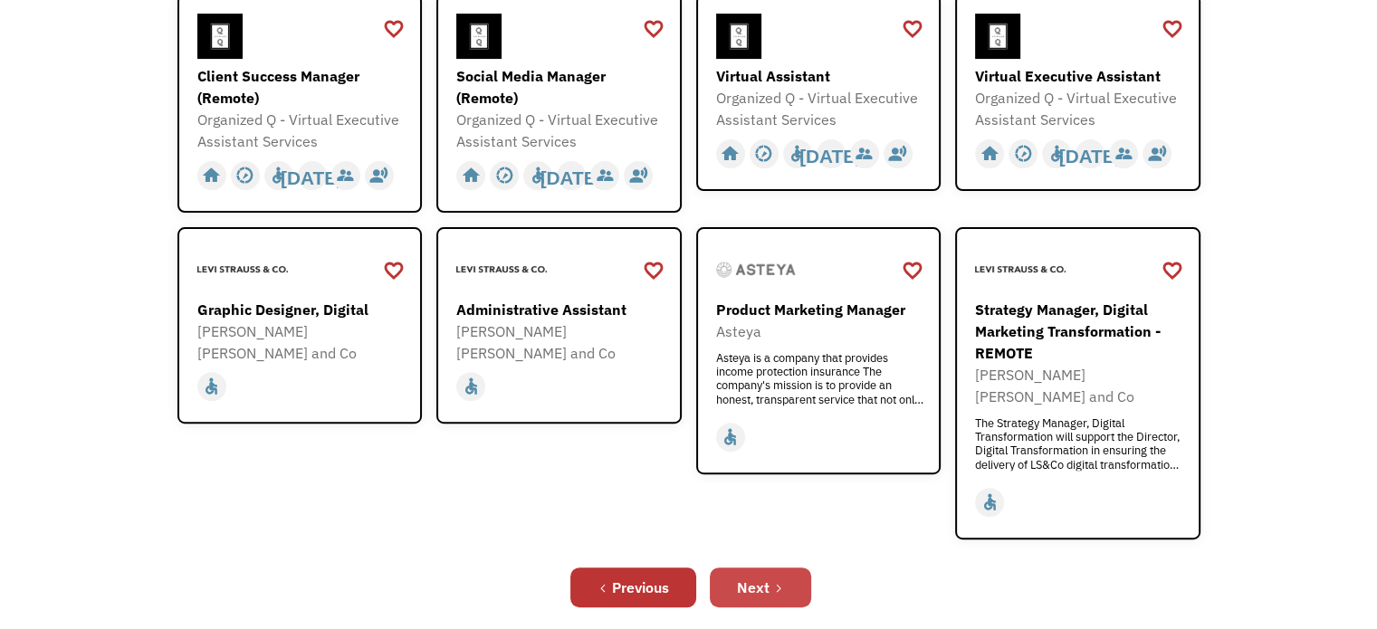
click at [761, 577] on div "Next" at bounding box center [753, 588] width 33 height 22
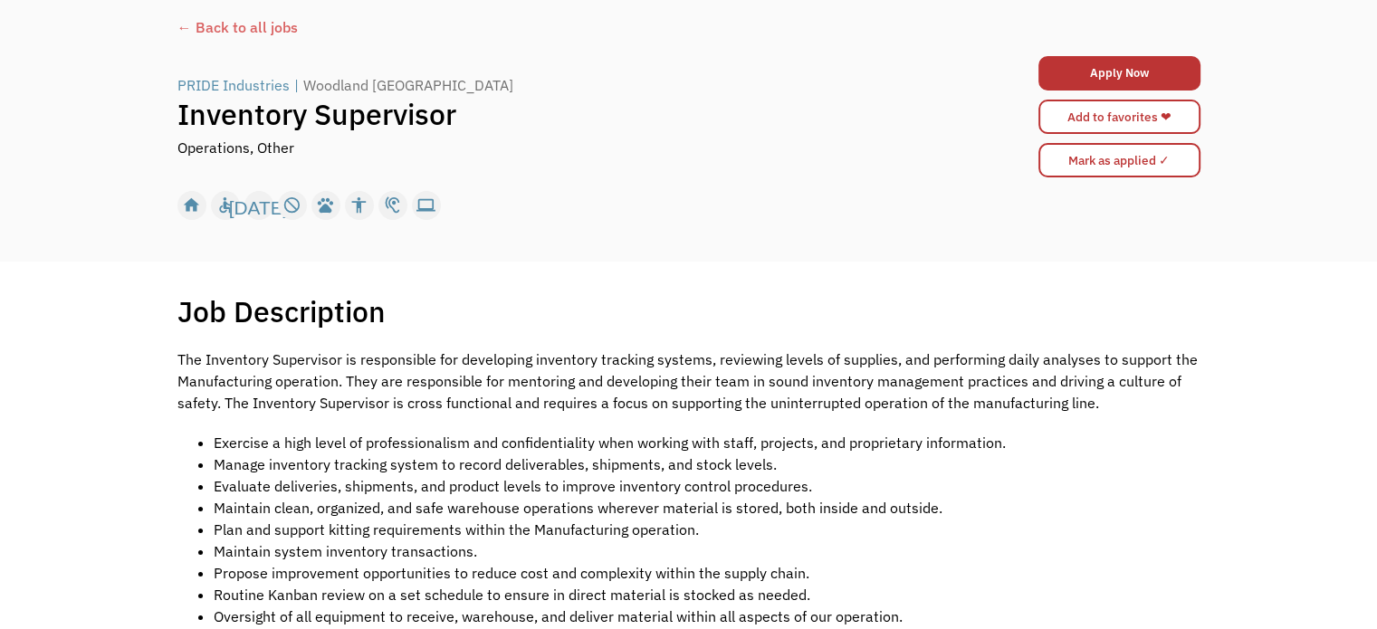
scroll to position [181, 0]
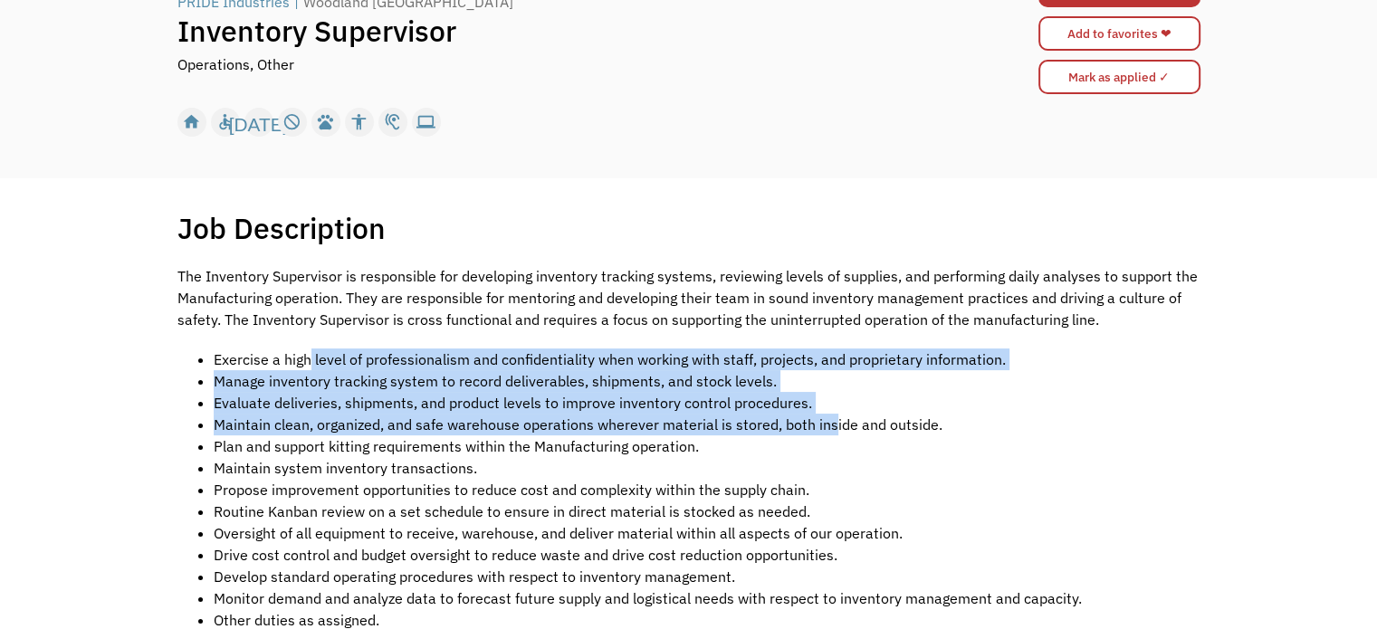
drag, startPoint x: 319, startPoint y: 354, endPoint x: 583, endPoint y: 464, distance: 286.5
click at [819, 422] on ul "Exercise a high level of professionalism and confidentiality when working with …" at bounding box center [688, 490] width 1023 height 282
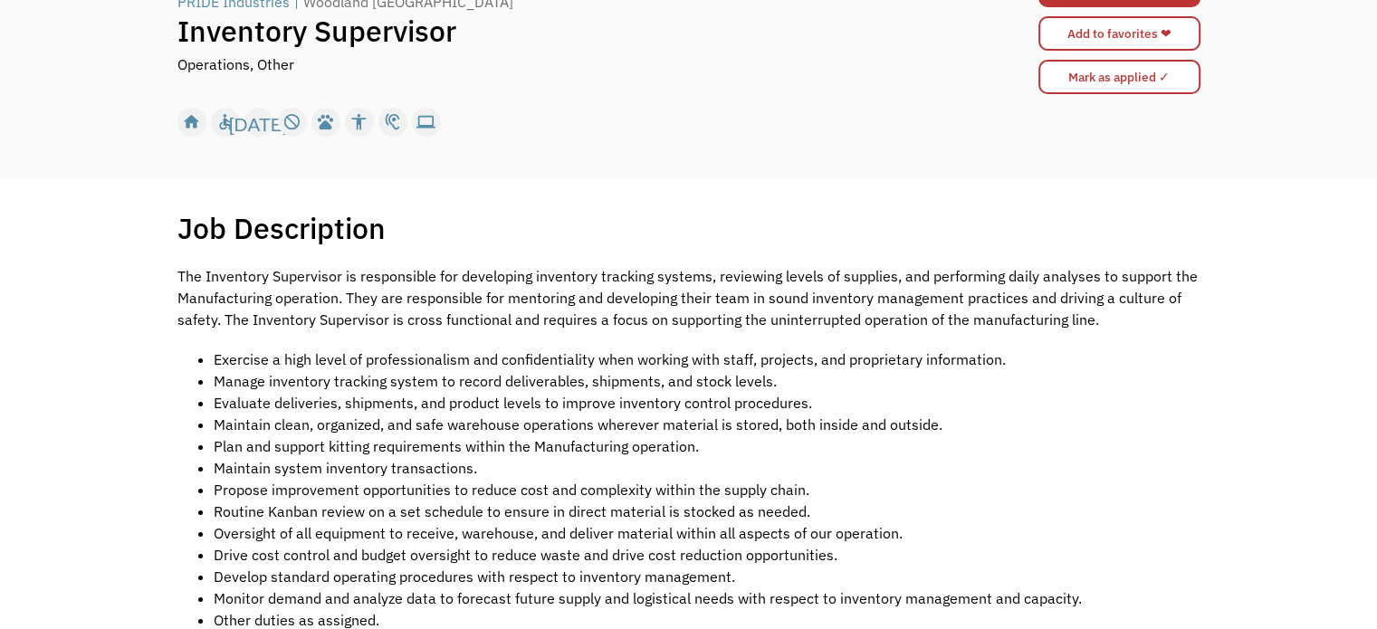
drag, startPoint x: 564, startPoint y: 470, endPoint x: 547, endPoint y: 460, distance: 19.9
click at [561, 470] on li "Maintain system inventory transactions." at bounding box center [707, 468] width 987 height 22
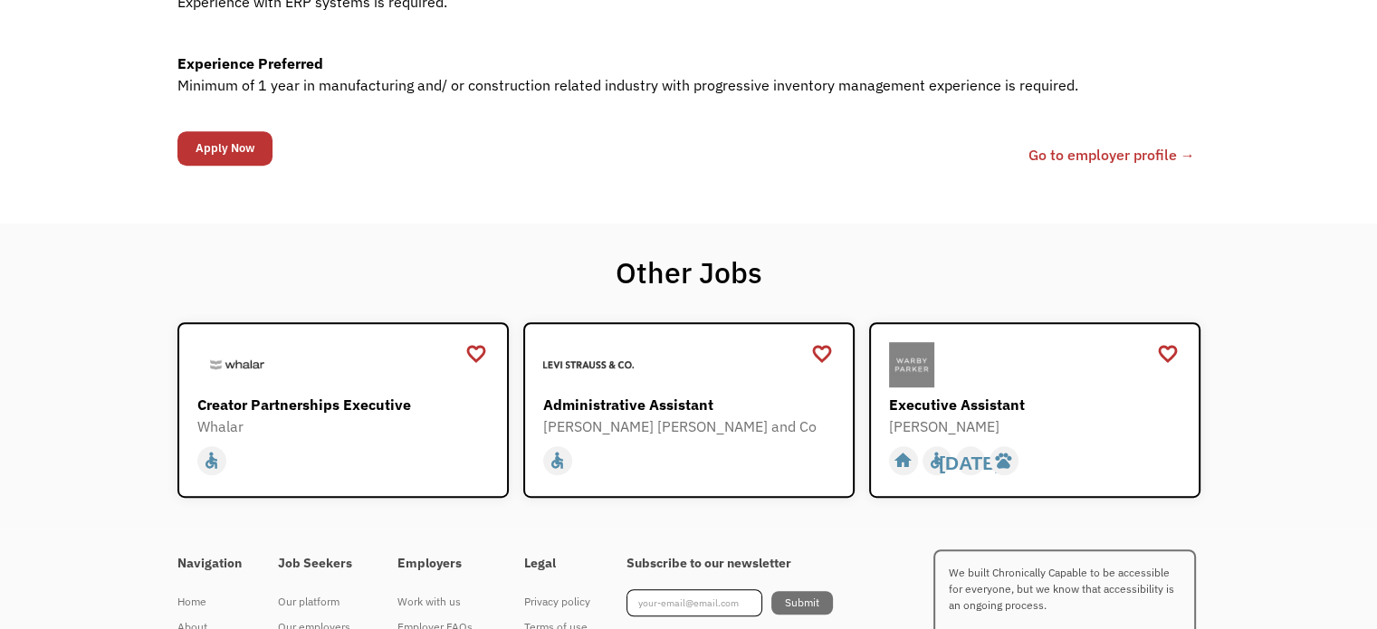
scroll to position [905, 0]
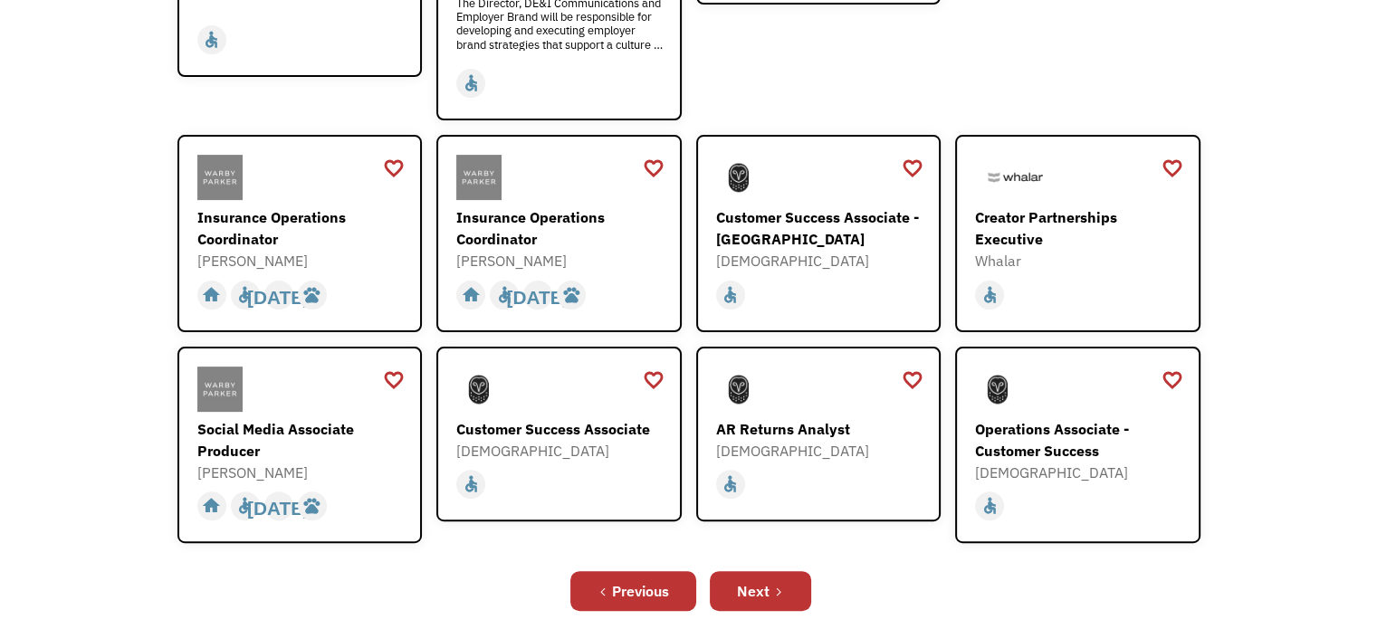
scroll to position [717, 0]
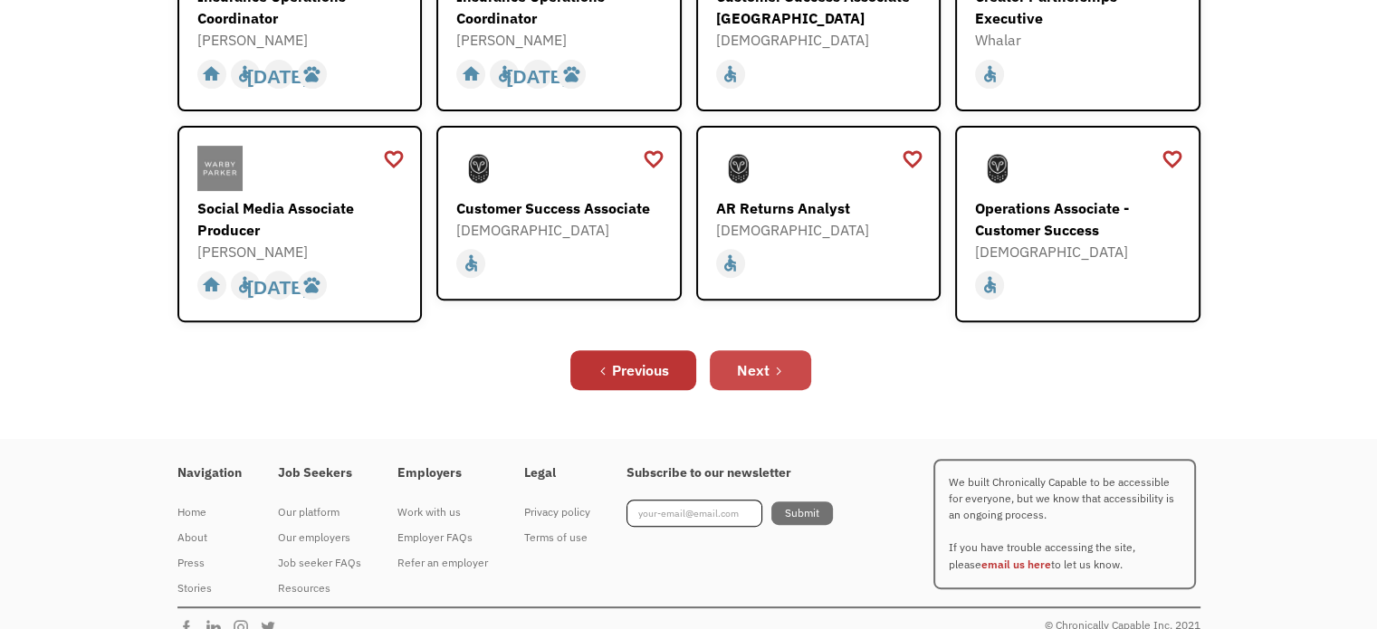
click at [754, 359] on div "Next" at bounding box center [753, 370] width 33 height 22
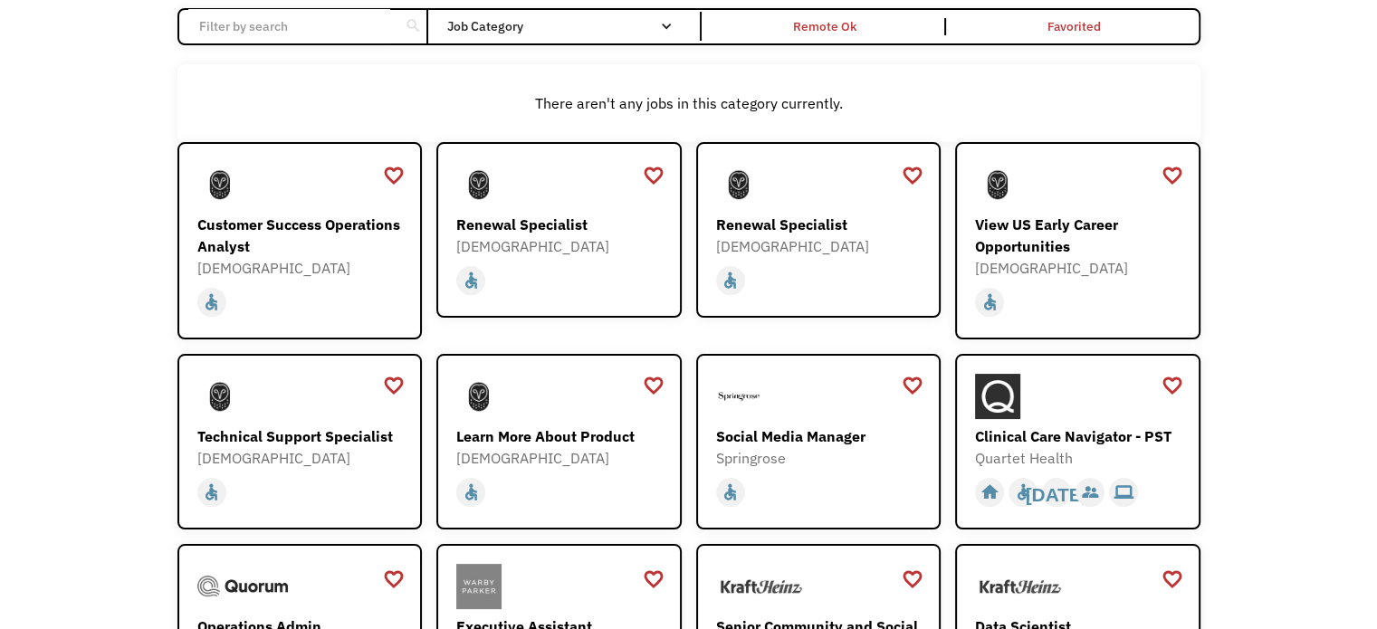
scroll to position [453, 0]
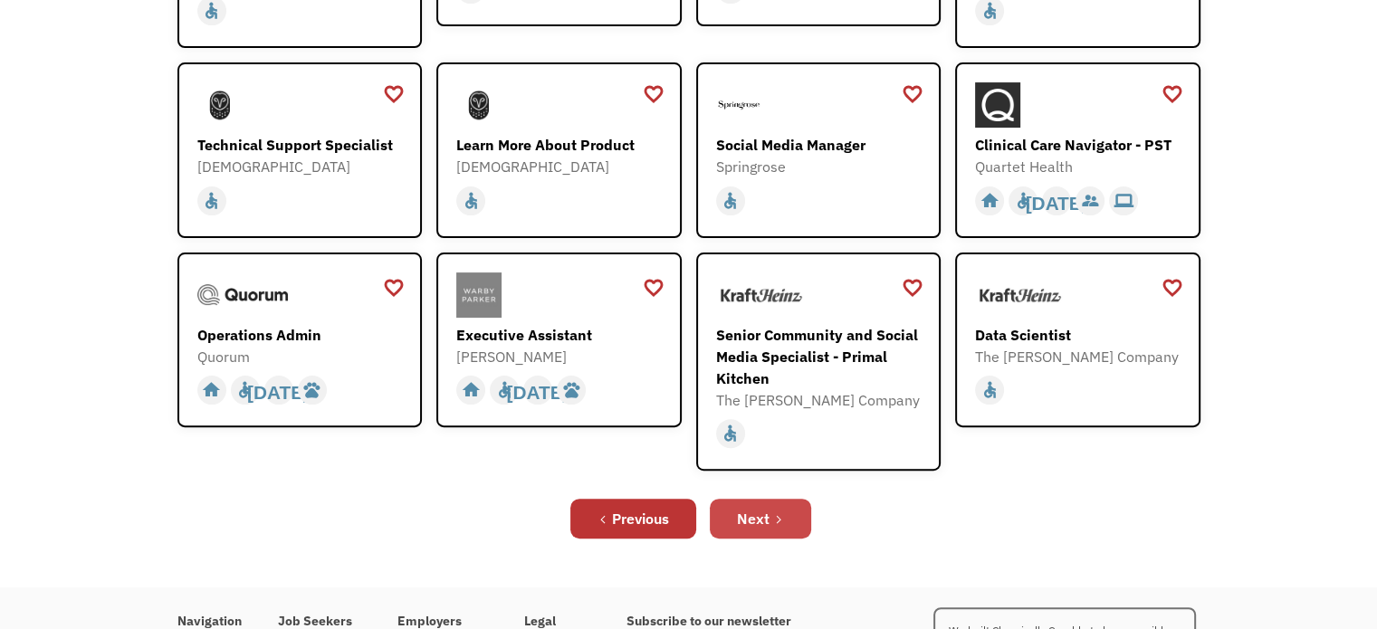
click at [777, 514] on icon "Next Page" at bounding box center [778, 519] width 11 height 11
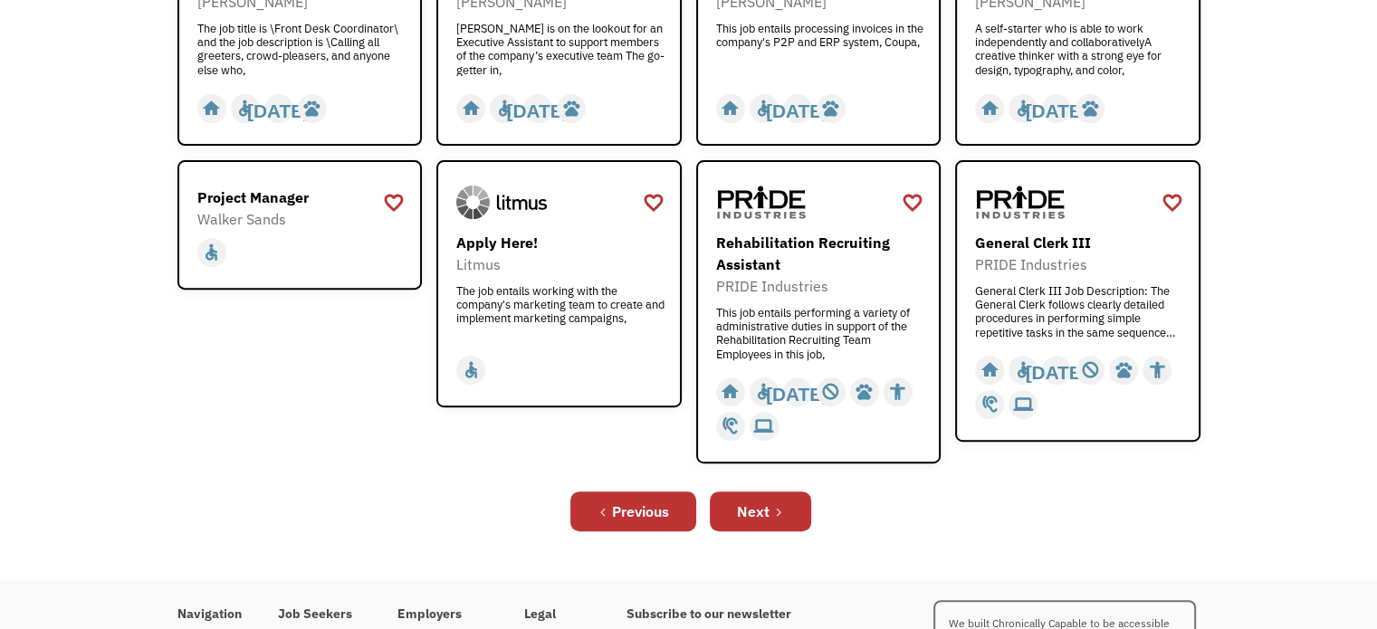
scroll to position [724, 0]
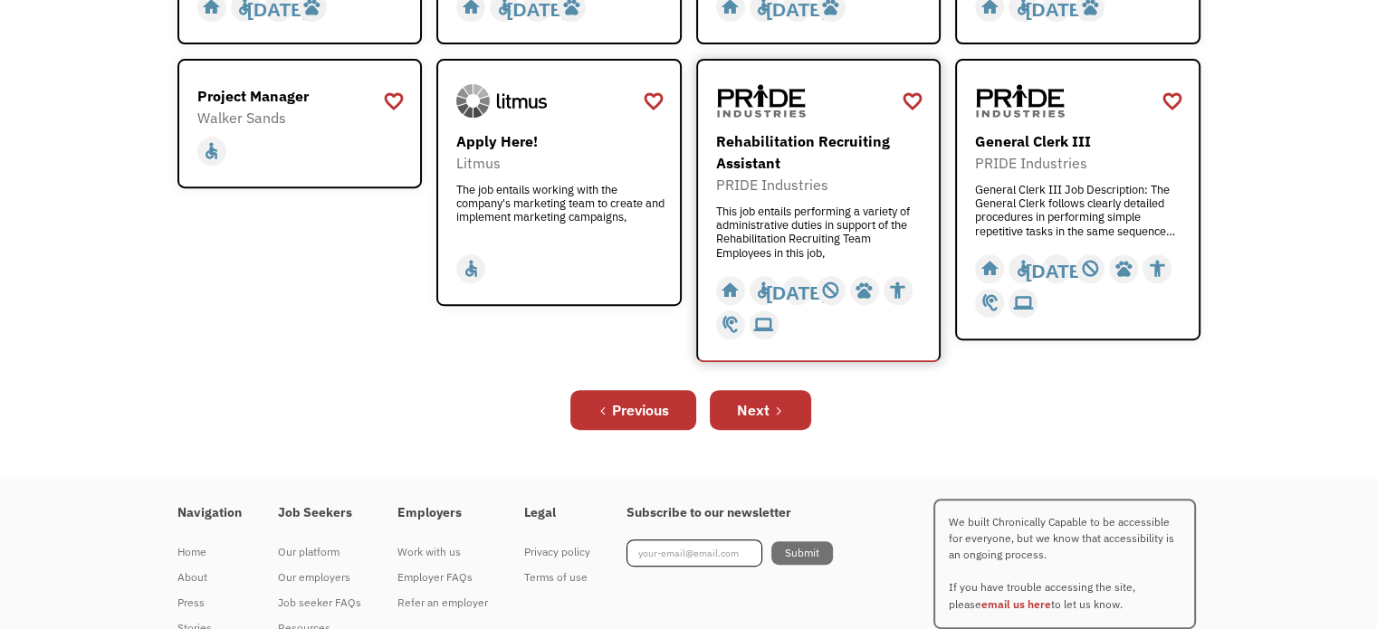
click at [791, 235] on div "This job entails performing a variety of administrative duties in support of th…" at bounding box center [821, 232] width 210 height 54
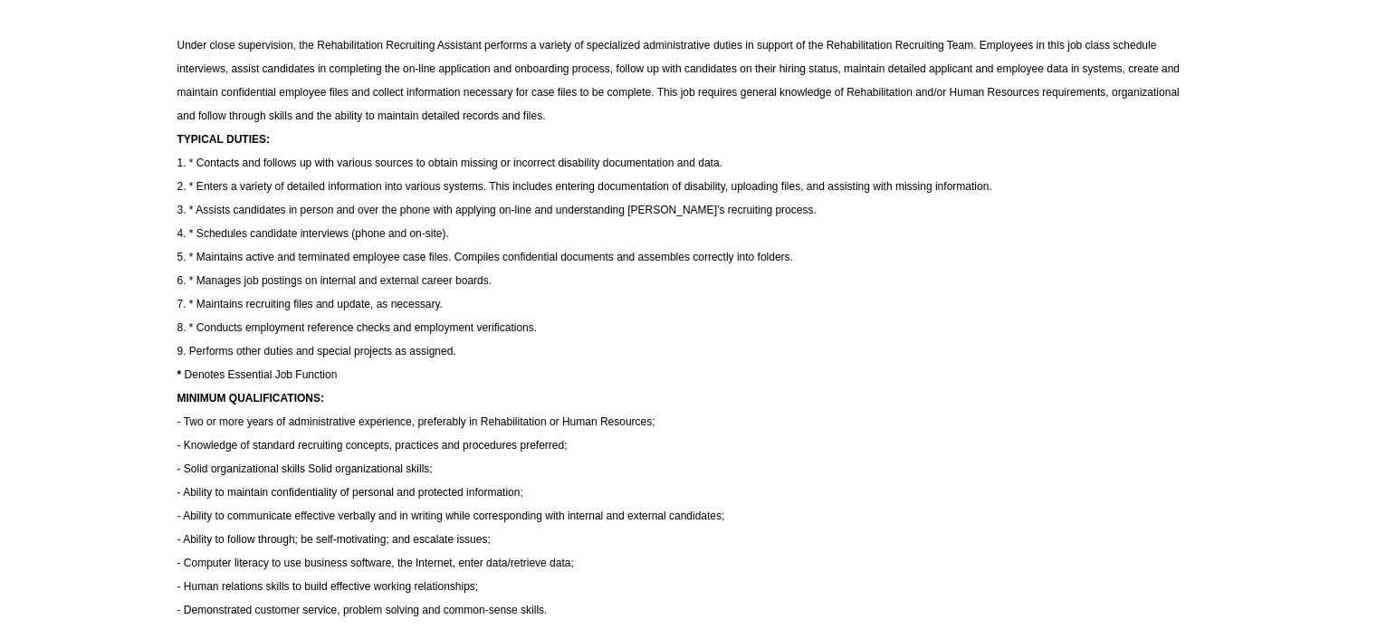
scroll to position [453, 0]
